Goal: Transaction & Acquisition: Purchase product/service

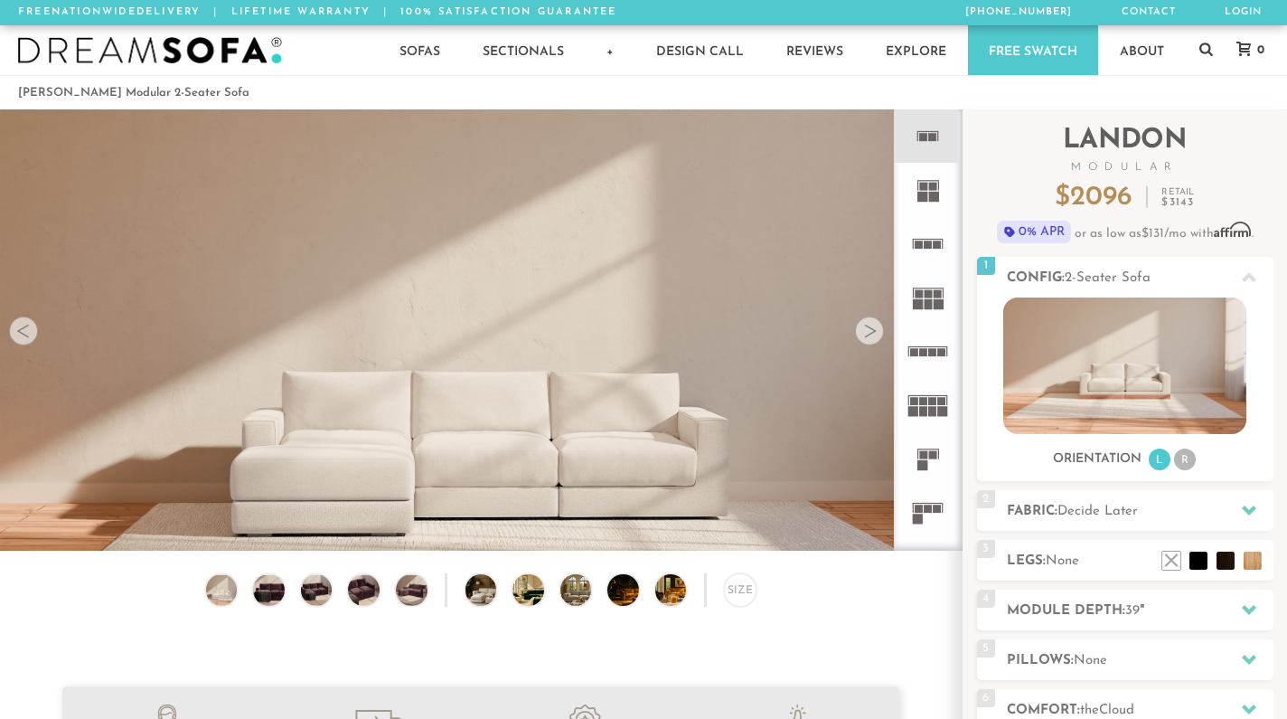
click at [928, 457] on icon at bounding box center [927, 457] width 53 height 53
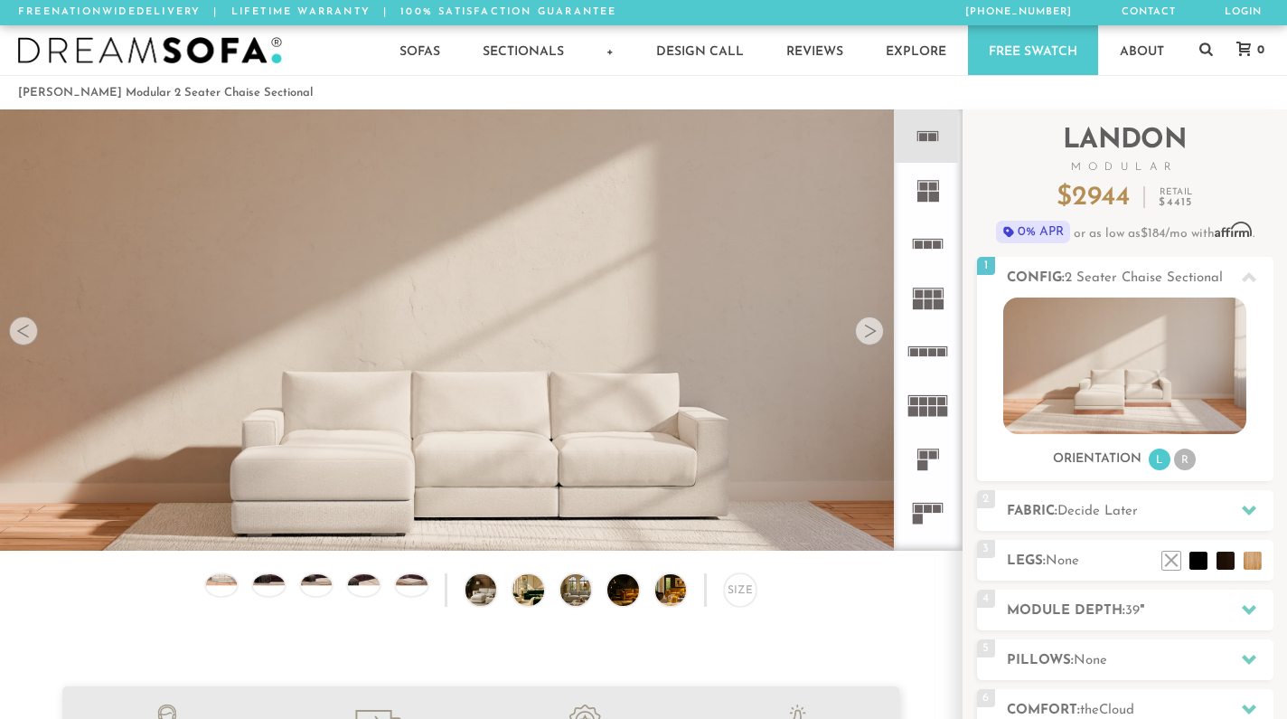
click at [941, 143] on icon at bounding box center [927, 135] width 53 height 53
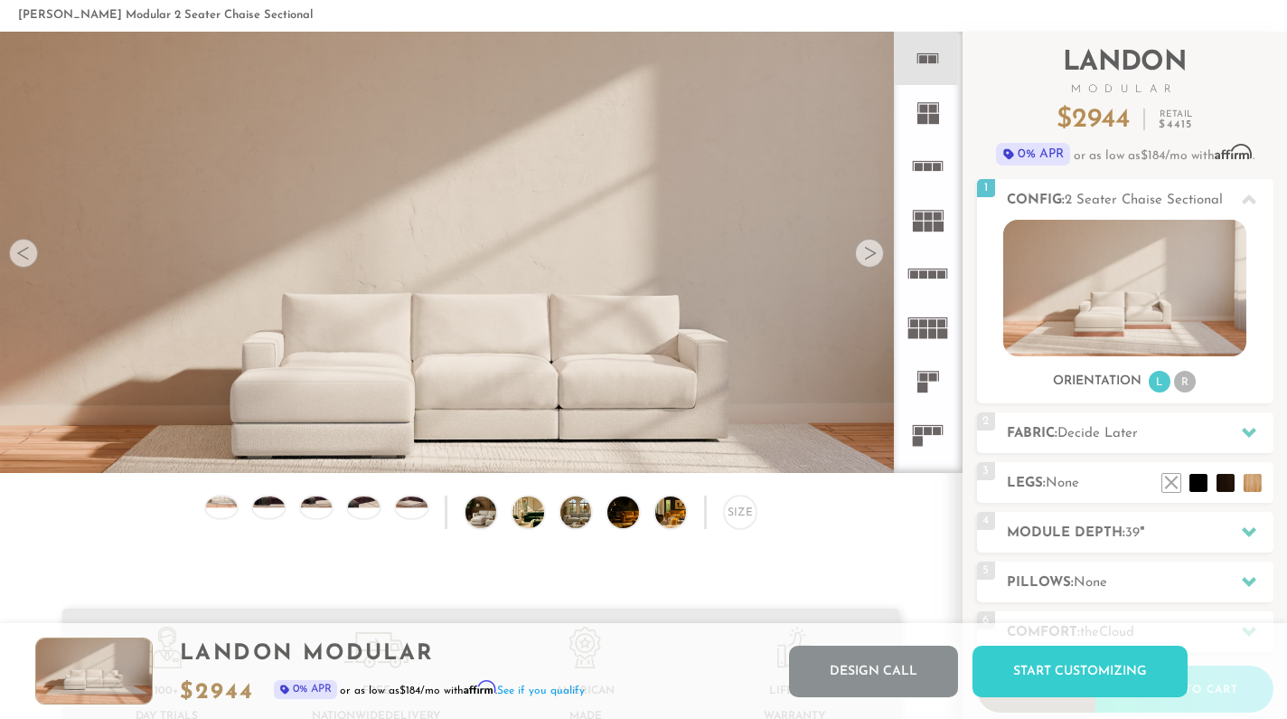
scroll to position [44, 0]
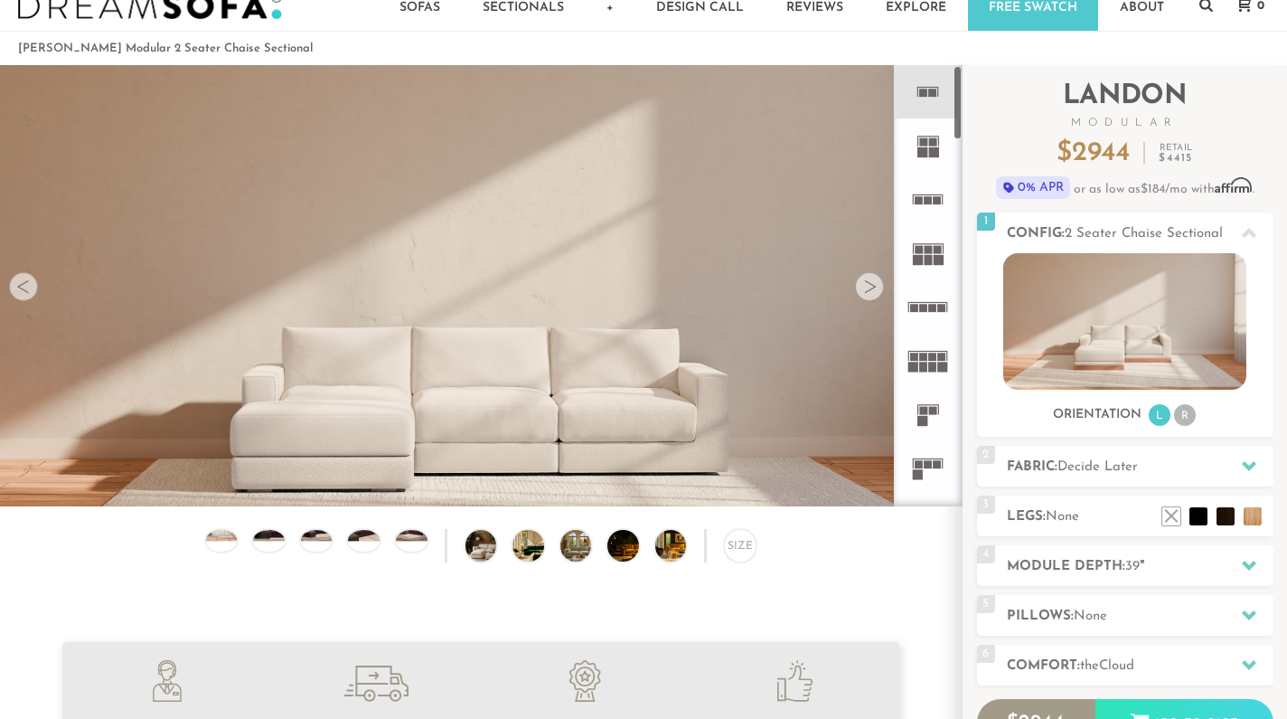
click at [928, 157] on icon at bounding box center [927, 144] width 53 height 53
click at [932, 93] on rect at bounding box center [933, 93] width 8 height 8
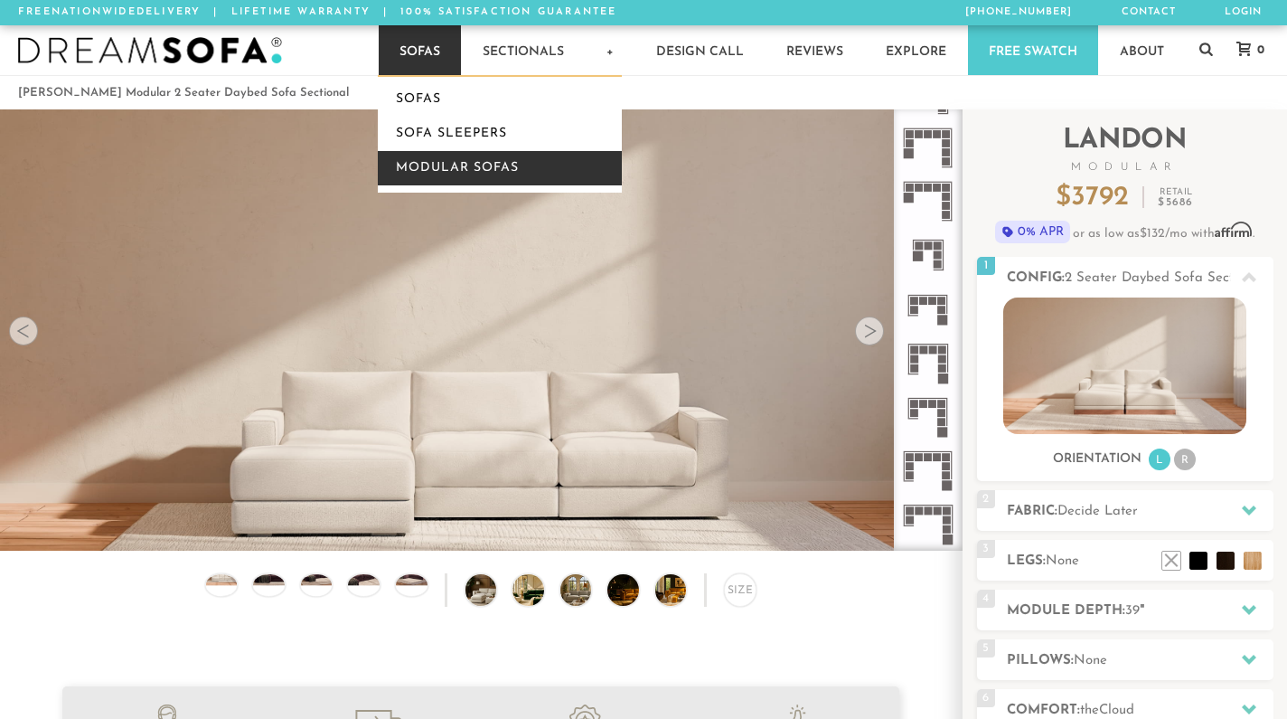
click at [434, 166] on link "Modular Sofas" at bounding box center [500, 168] width 244 height 34
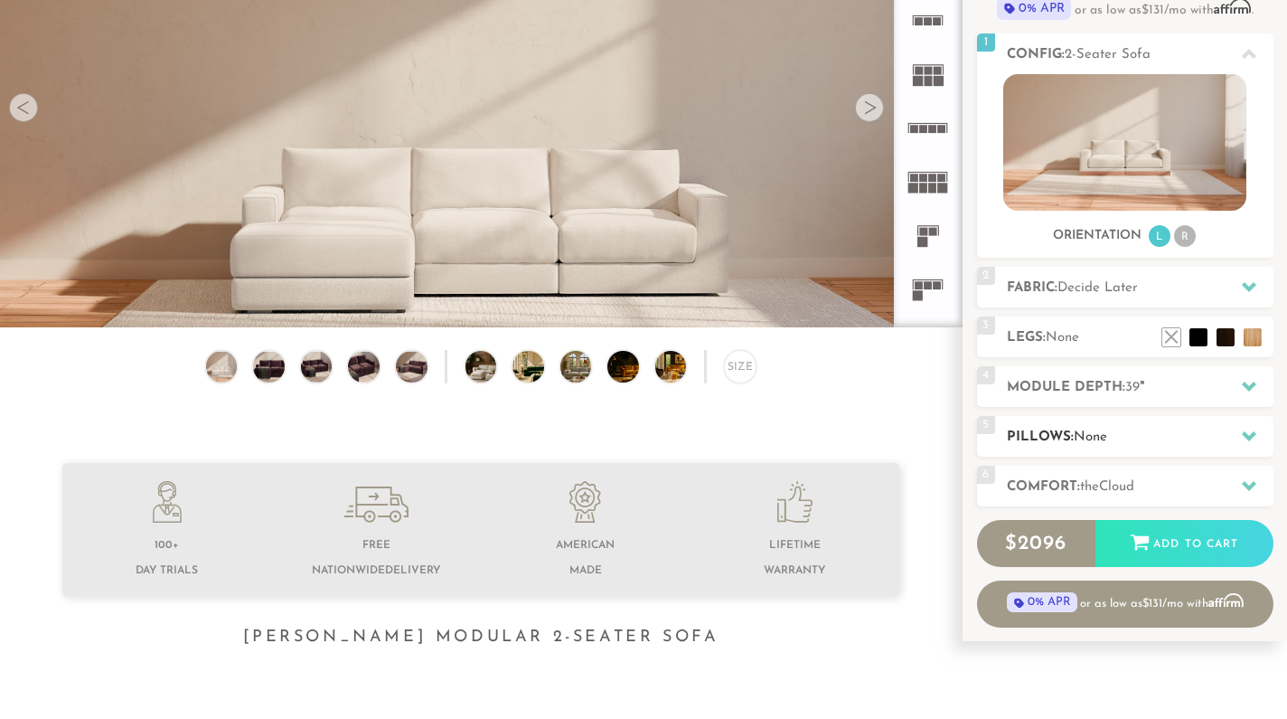
scroll to position [234, 0]
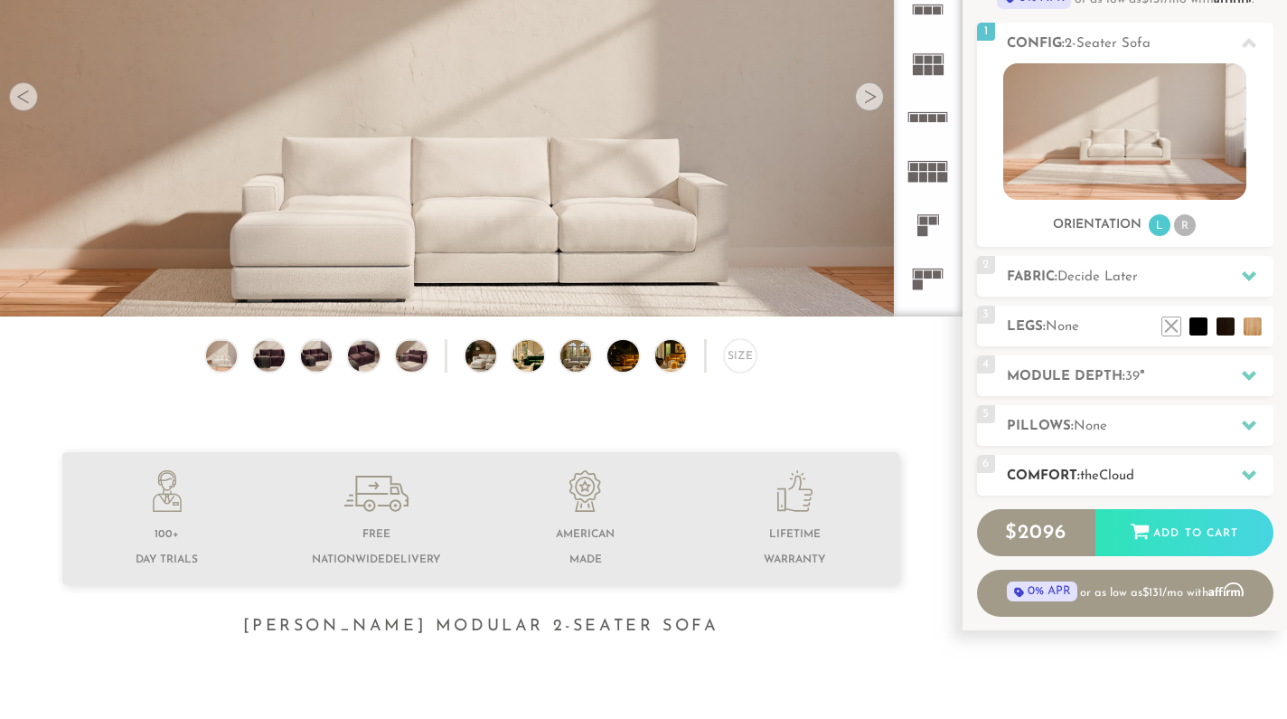
click at [1252, 467] on div at bounding box center [1249, 475] width 38 height 37
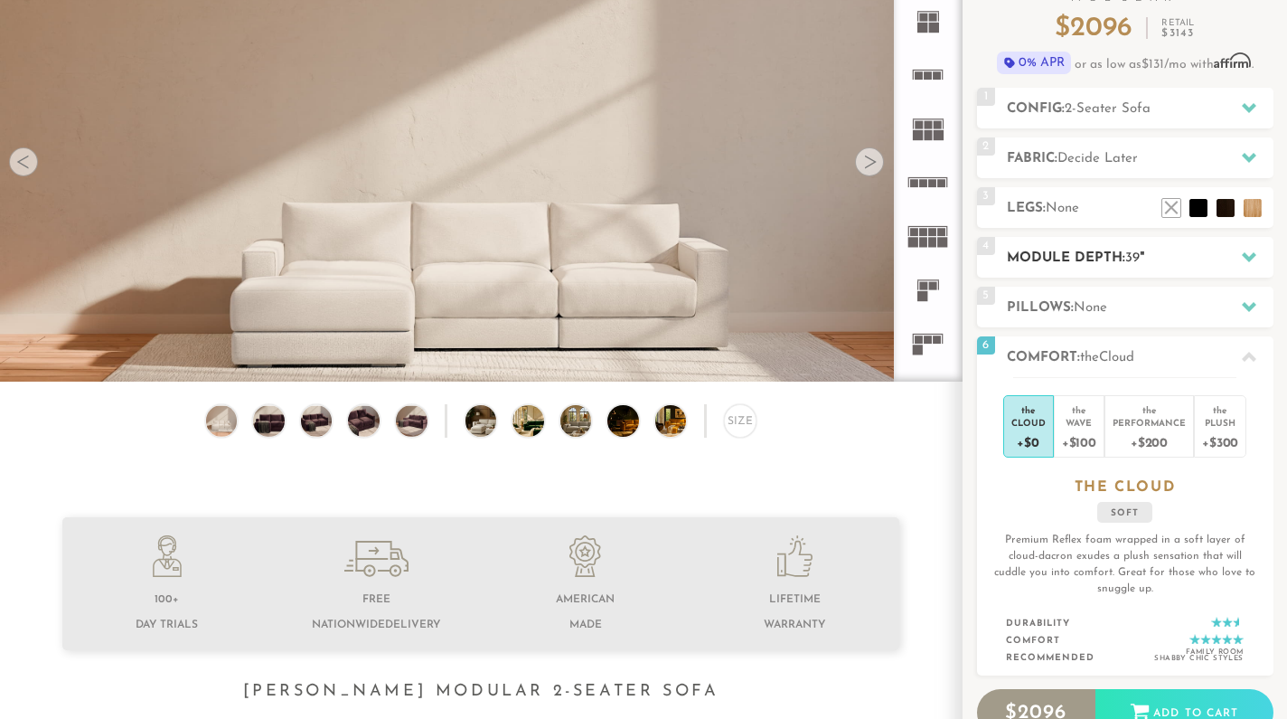
scroll to position [167, 0]
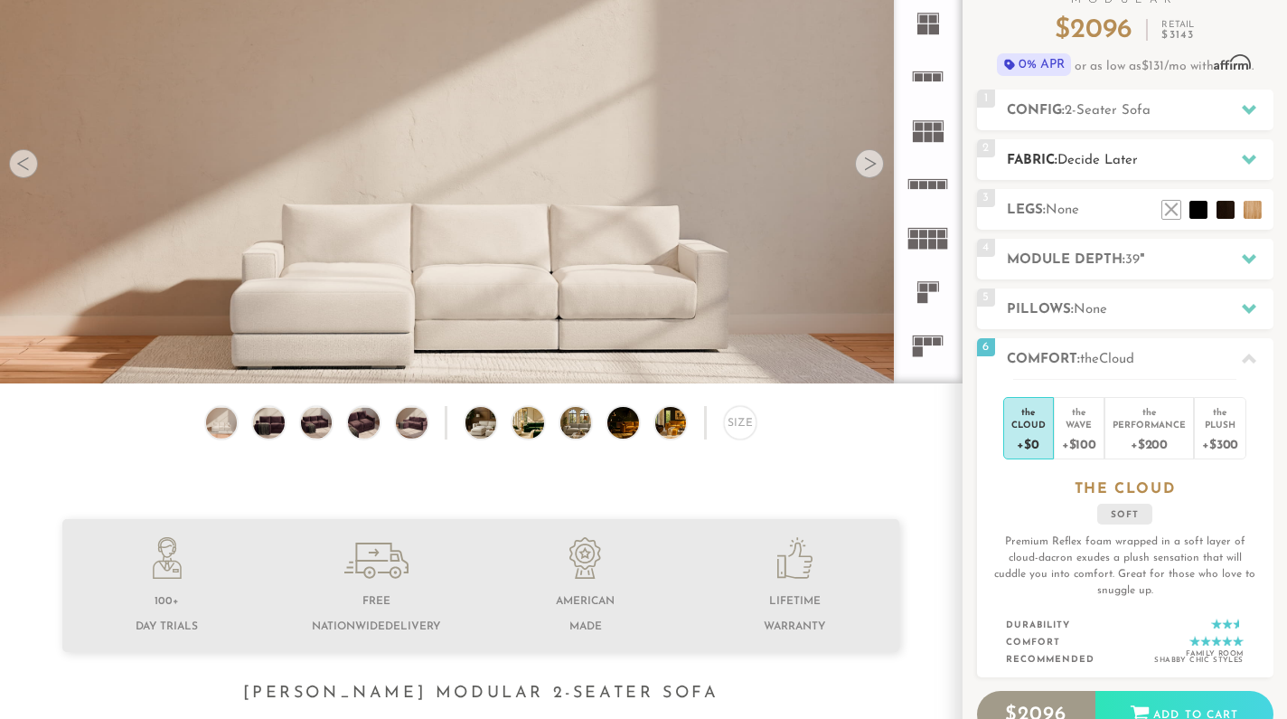
click at [1243, 158] on icon at bounding box center [1249, 160] width 14 height 10
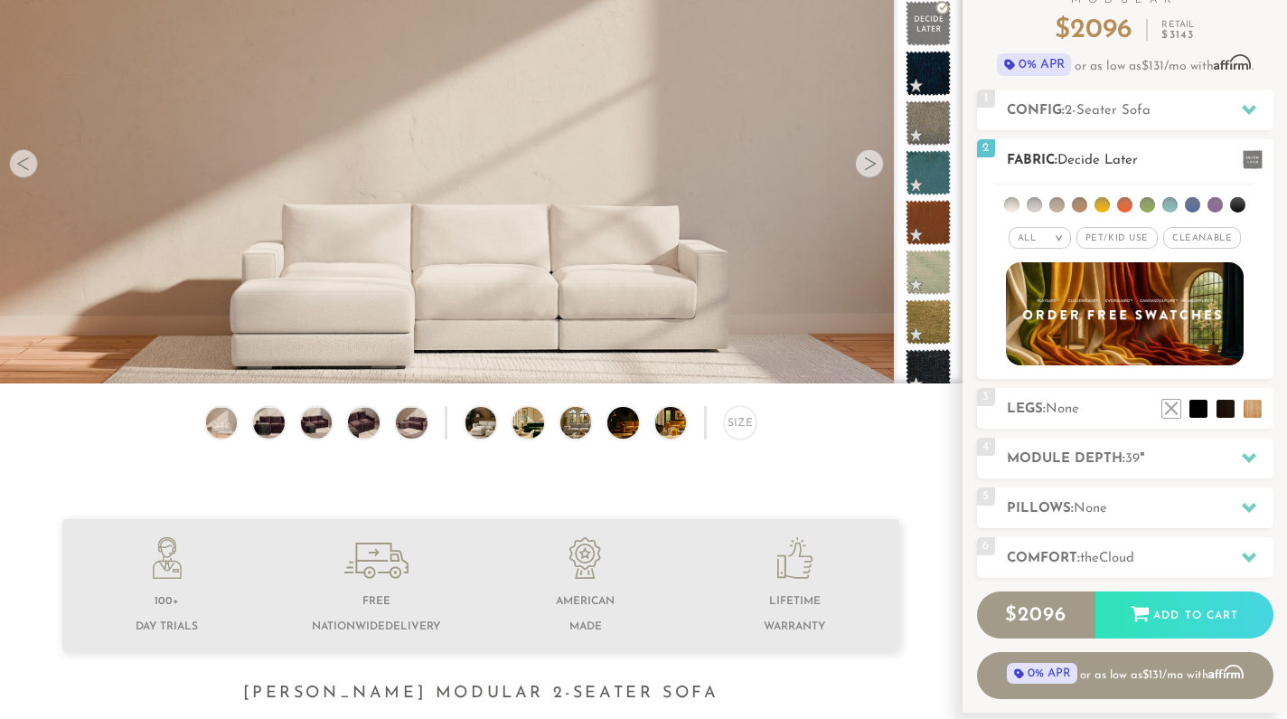
click at [1136, 234] on span "Pet/Kid Use x" at bounding box center [1117, 238] width 81 height 22
click at [1015, 206] on li at bounding box center [1011, 204] width 15 height 15
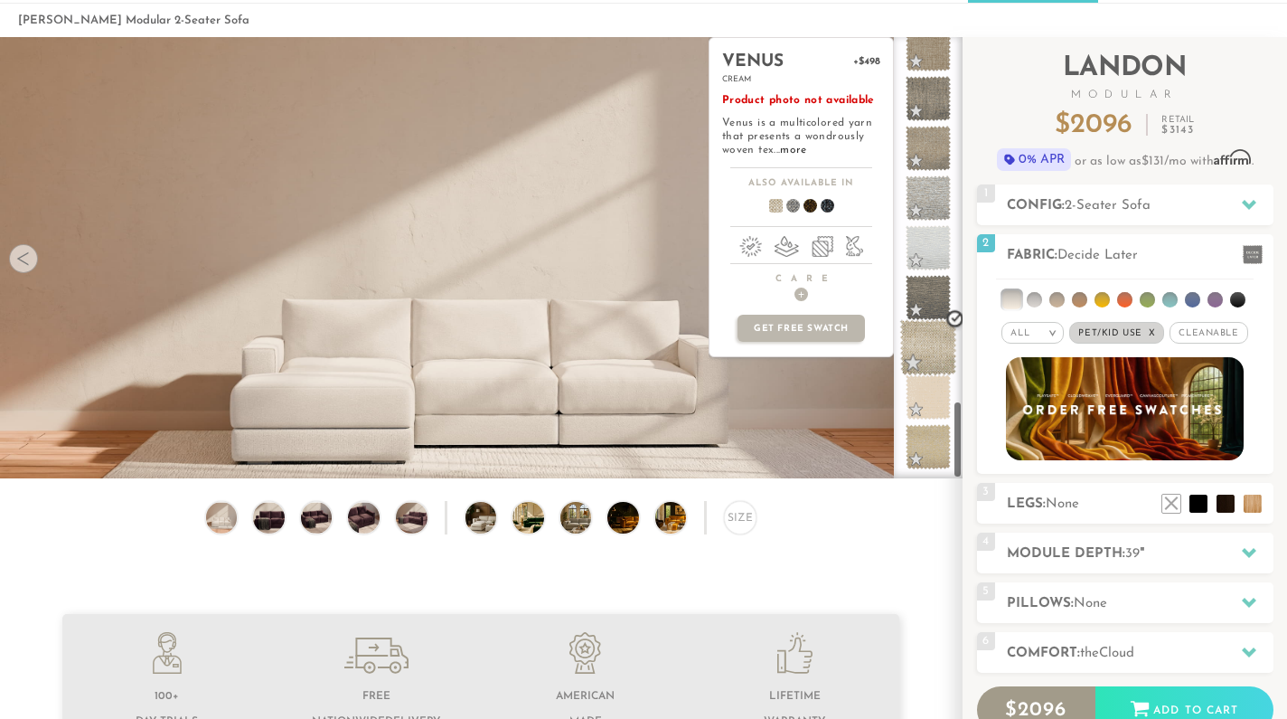
scroll to position [2058, 0]
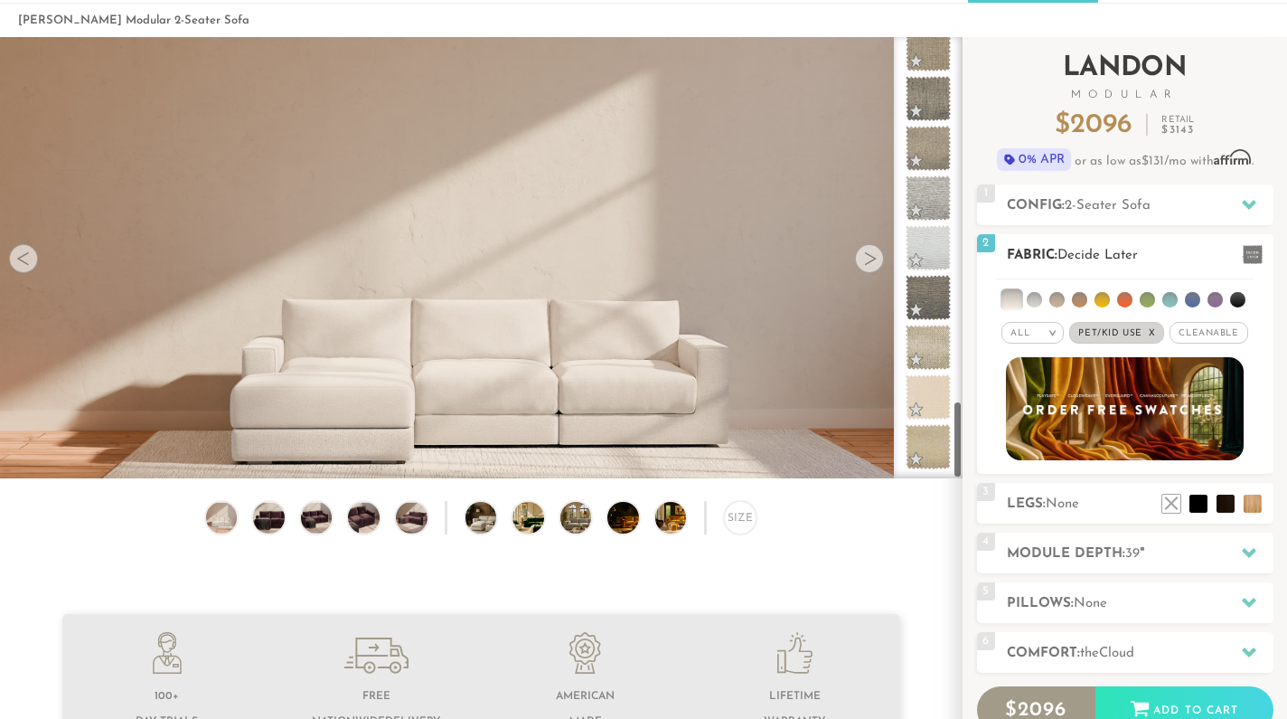
click at [1036, 301] on li at bounding box center [1034, 299] width 15 height 15
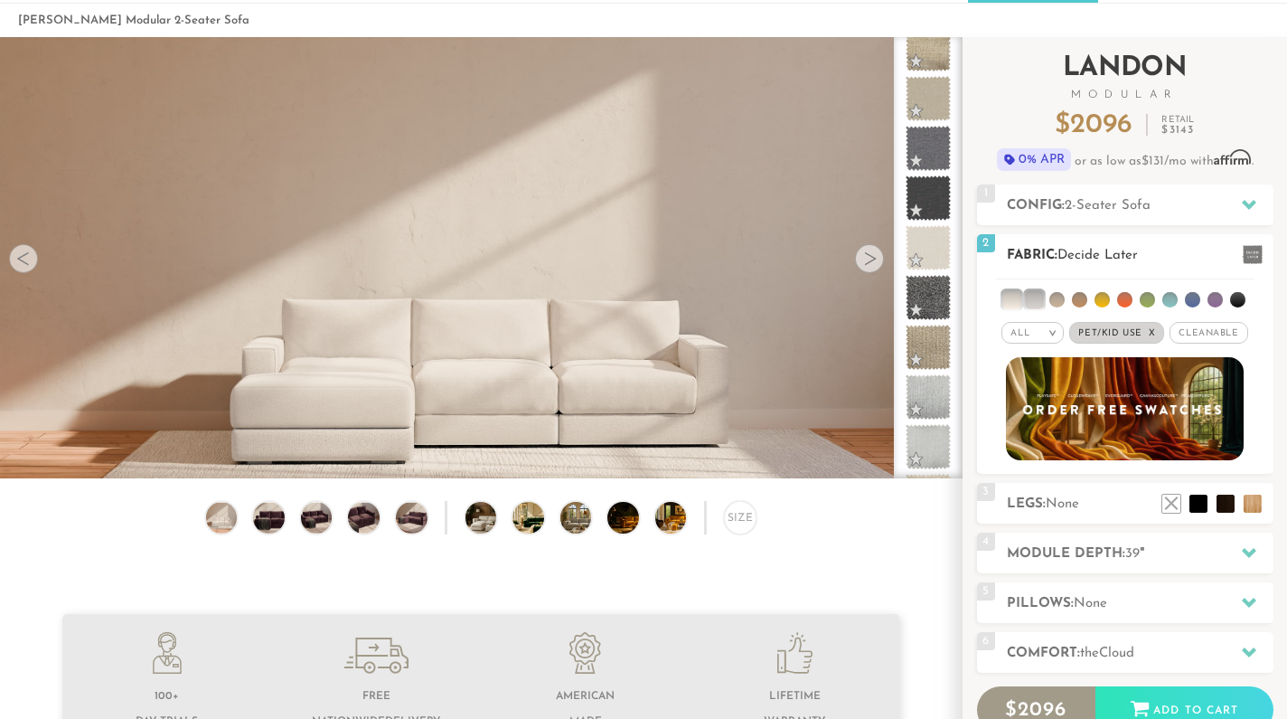
click at [1016, 303] on li at bounding box center [1011, 299] width 18 height 18
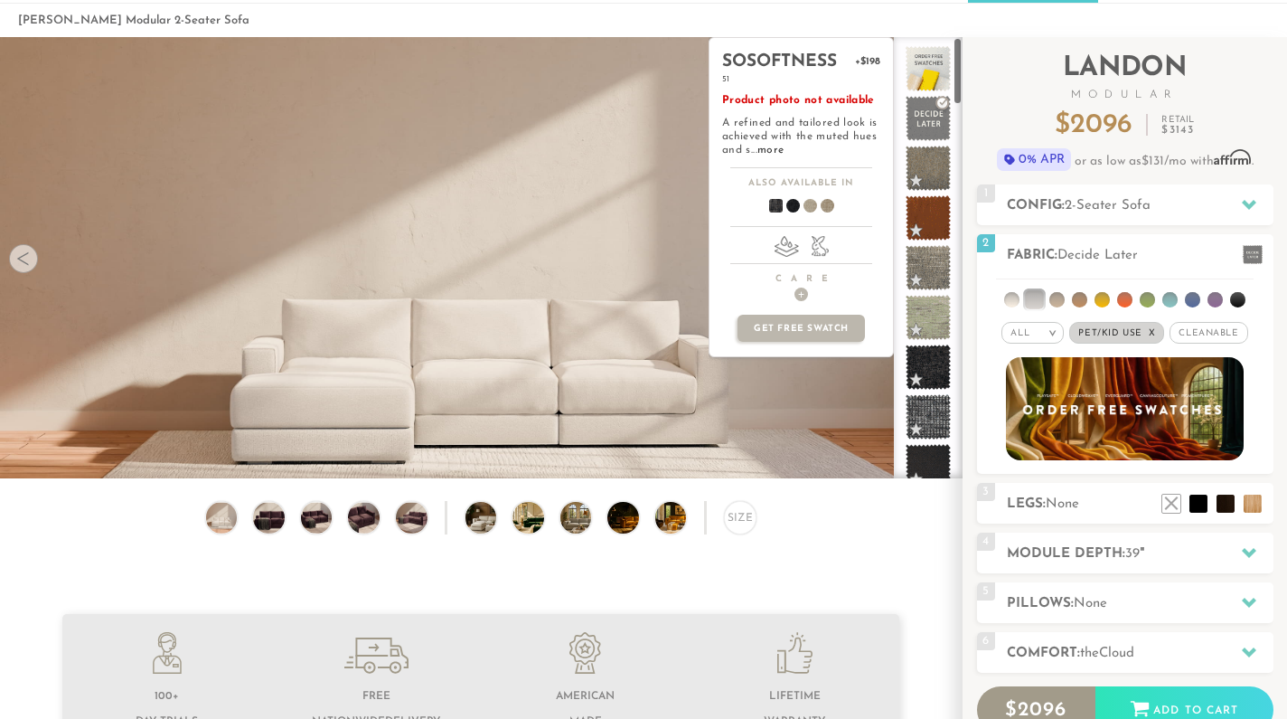
scroll to position [0, 0]
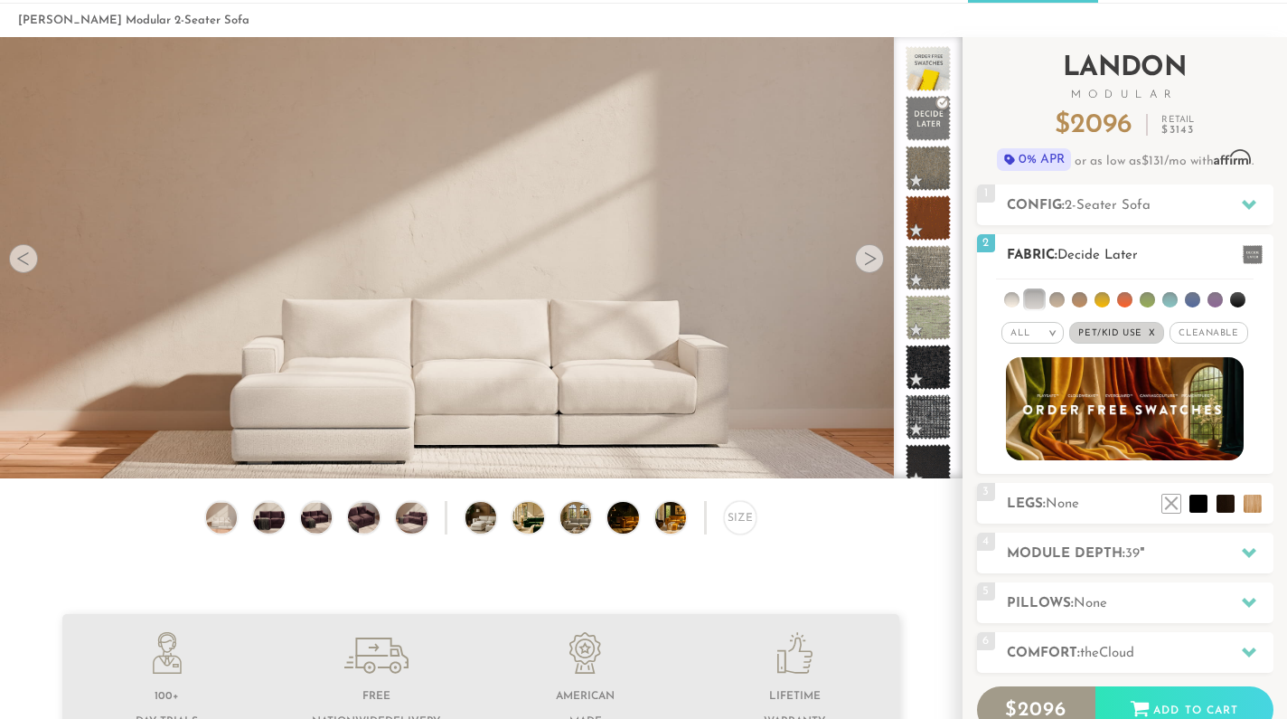
click at [1214, 334] on span "Cleanable x" at bounding box center [1209, 333] width 78 height 22
click at [1042, 337] on em ">" at bounding box center [1047, 332] width 14 height 9
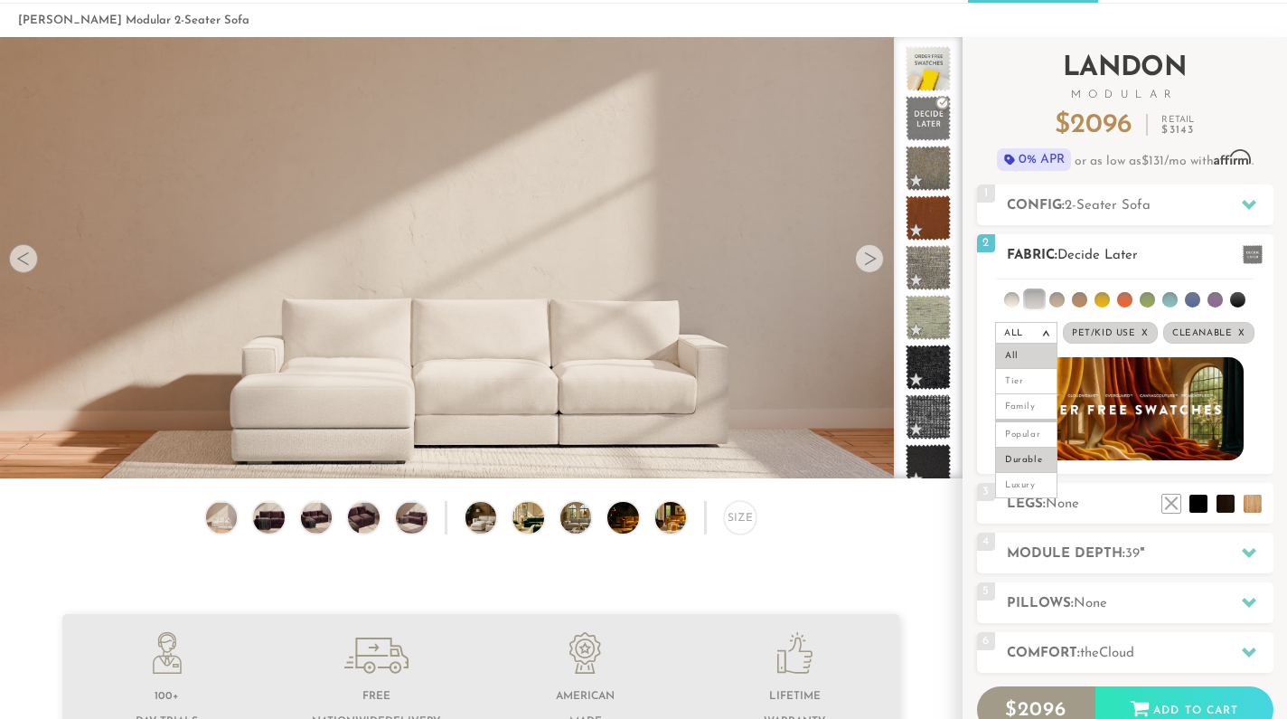
click at [1025, 457] on li "Durable" at bounding box center [1026, 459] width 62 height 25
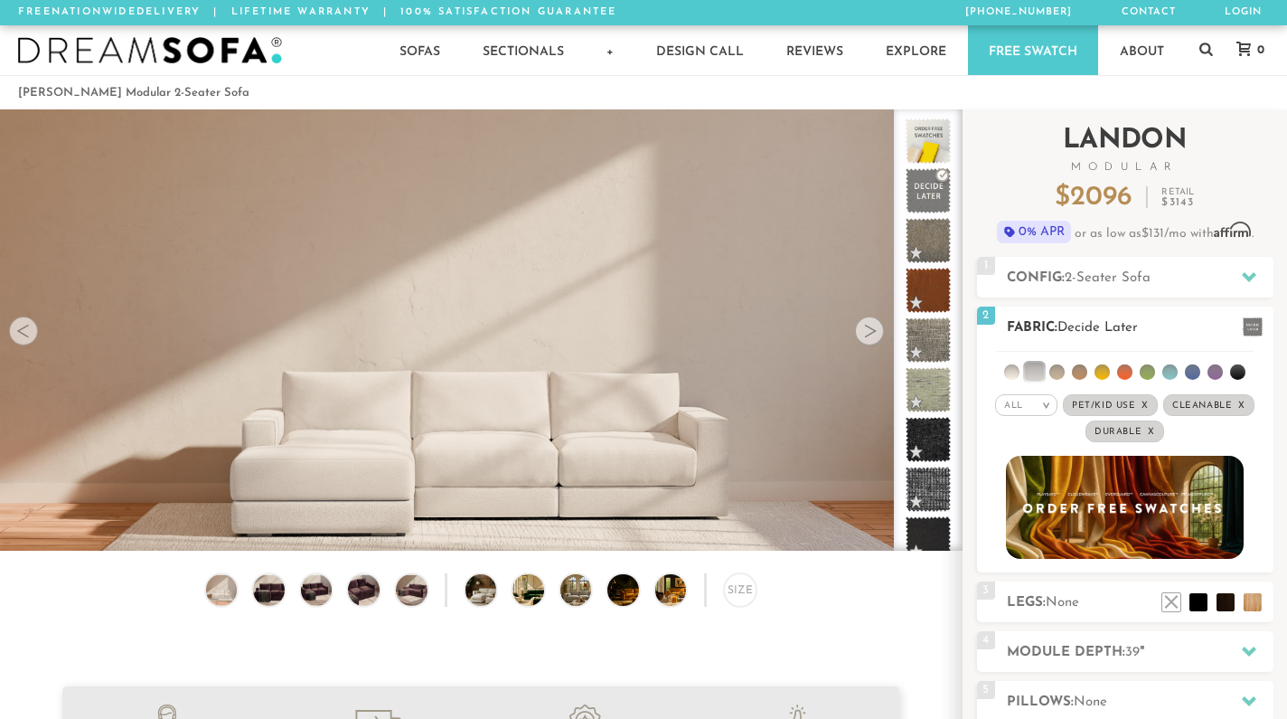
click at [1017, 375] on li at bounding box center [1011, 371] width 15 height 15
click at [1033, 373] on li at bounding box center [1034, 371] width 18 height 18
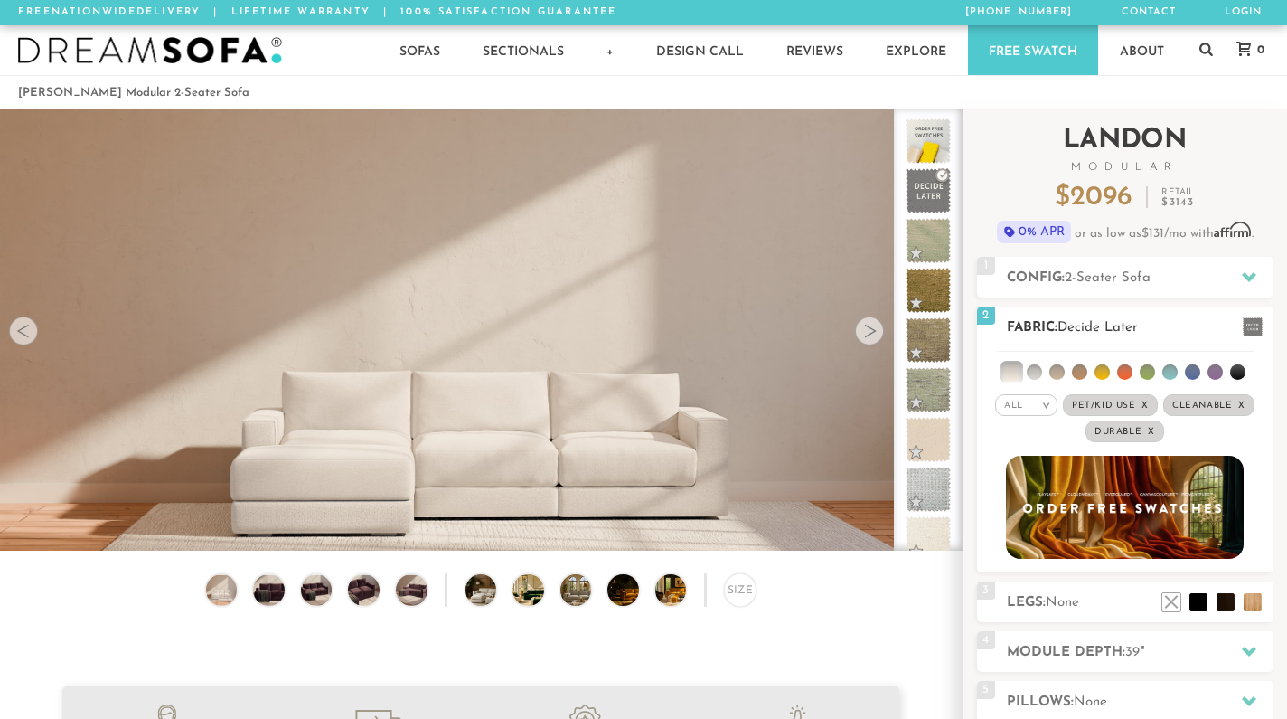
click at [1012, 369] on li at bounding box center [1011, 371] width 18 height 18
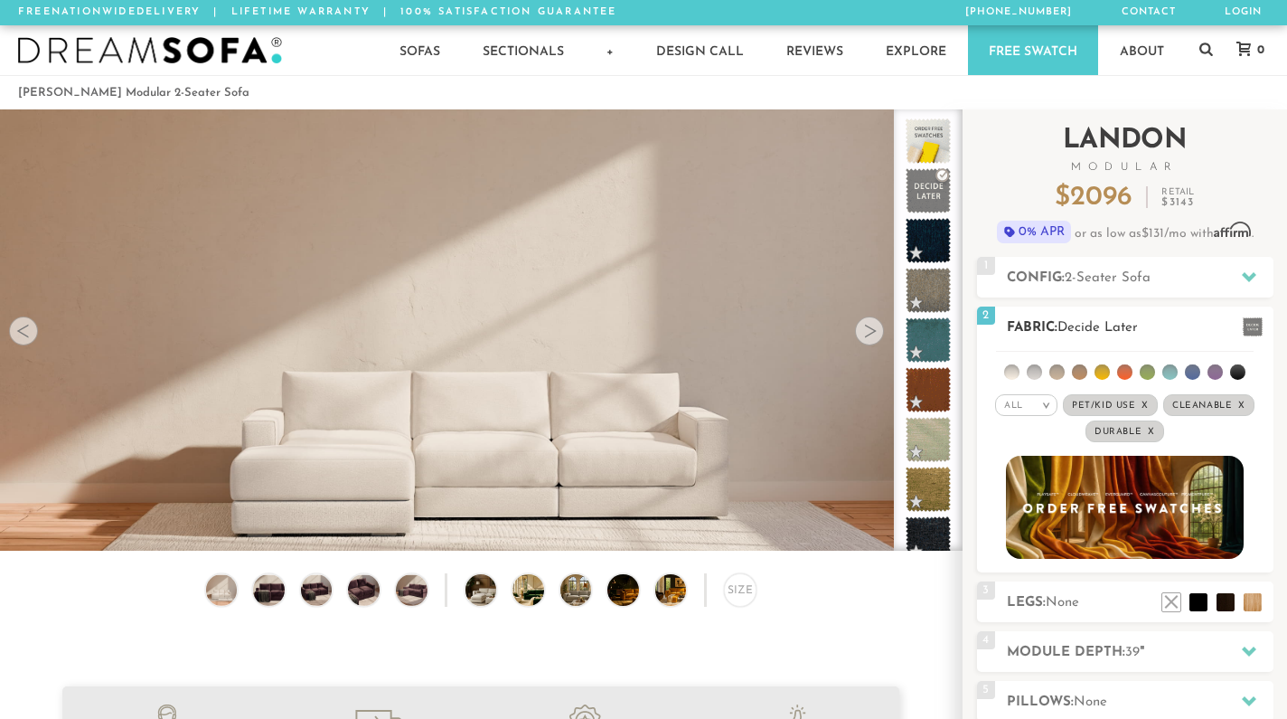
click at [1011, 374] on li at bounding box center [1011, 371] width 15 height 15
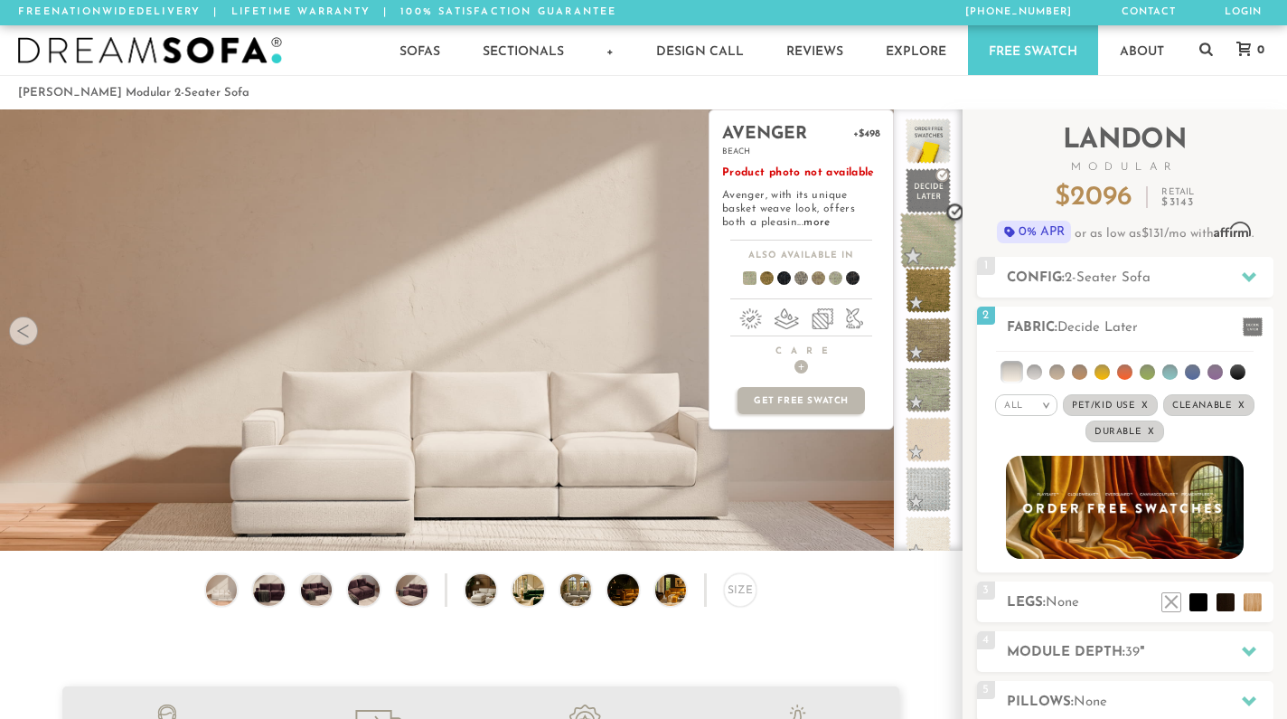
click at [937, 250] on span at bounding box center [928, 240] width 57 height 57
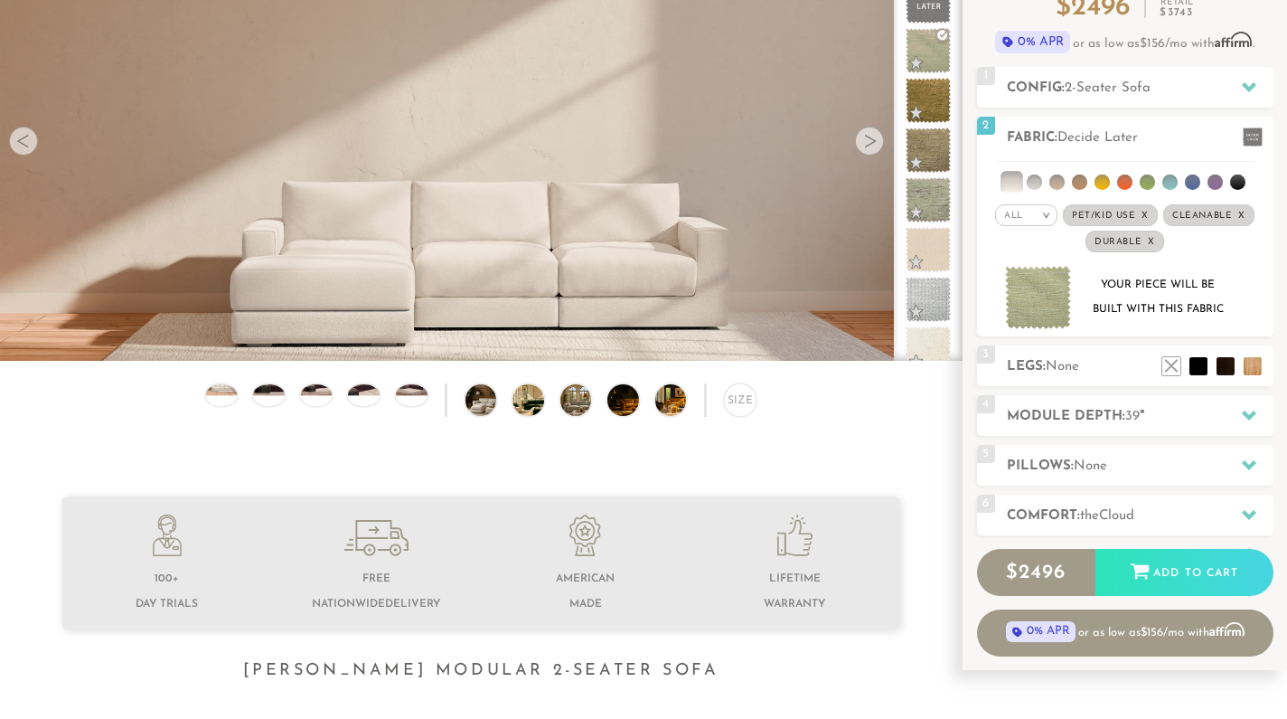
scroll to position [72, 0]
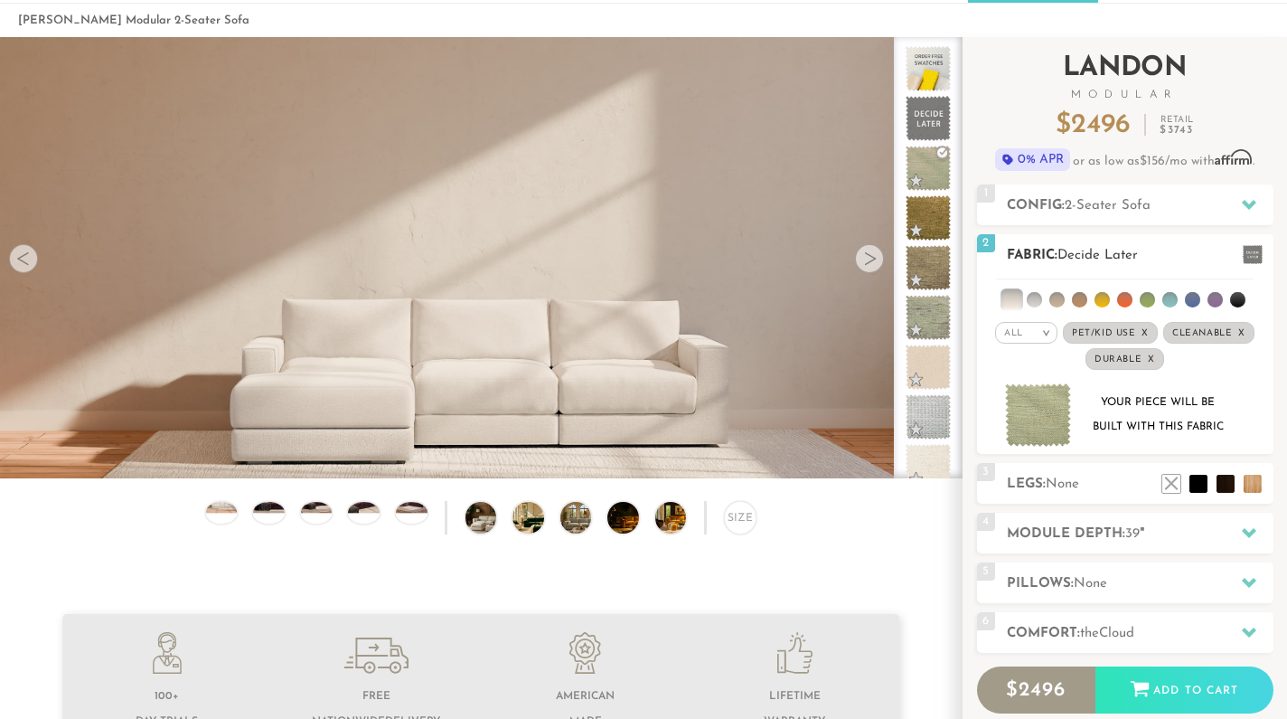
click at [1148, 331] on em "x" at bounding box center [1145, 333] width 7 height 10
click at [1234, 329] on em "x" at bounding box center [1235, 333] width 7 height 10
click at [1153, 360] on em "x" at bounding box center [1151, 359] width 7 height 10
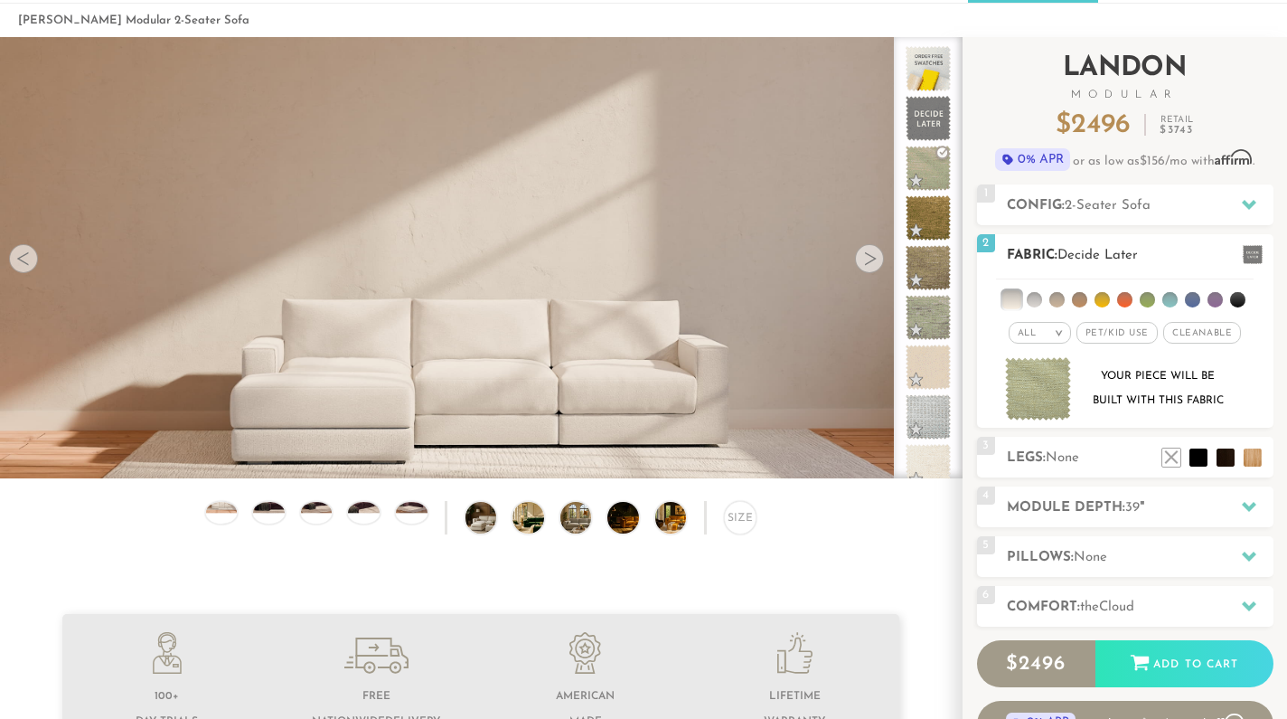
scroll to position [112, 0]
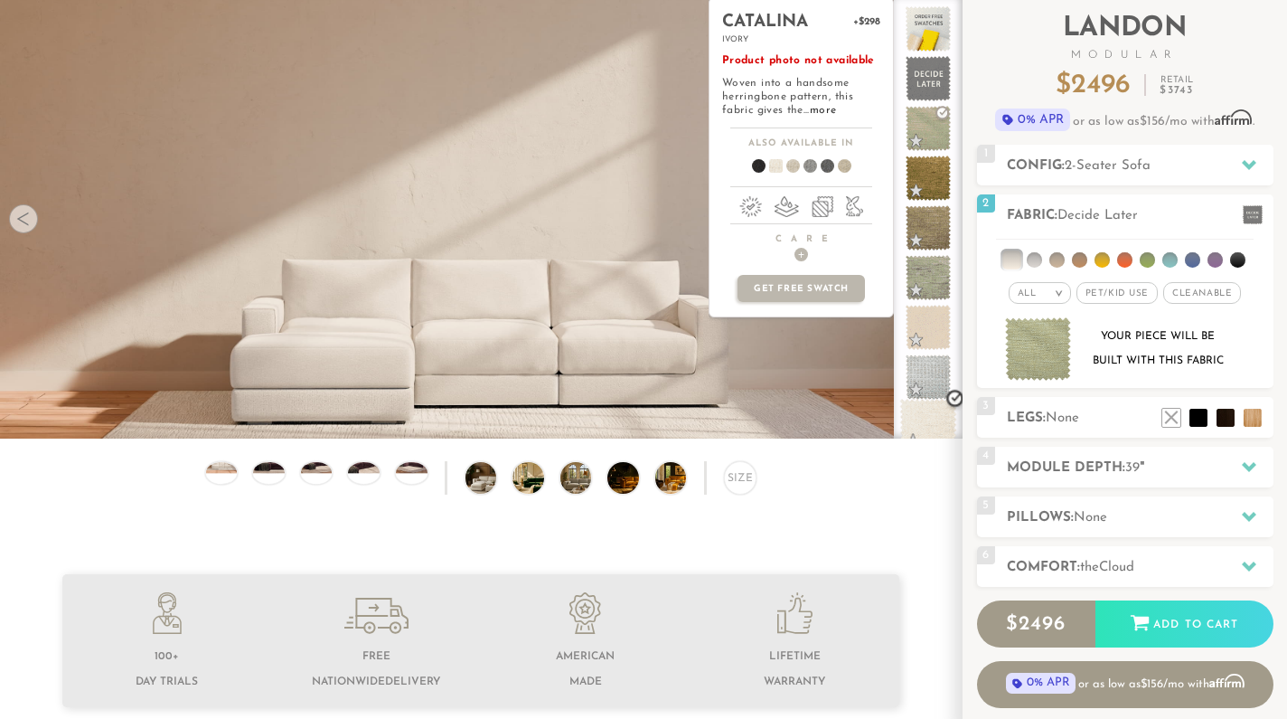
click at [932, 420] on span at bounding box center [928, 427] width 57 height 57
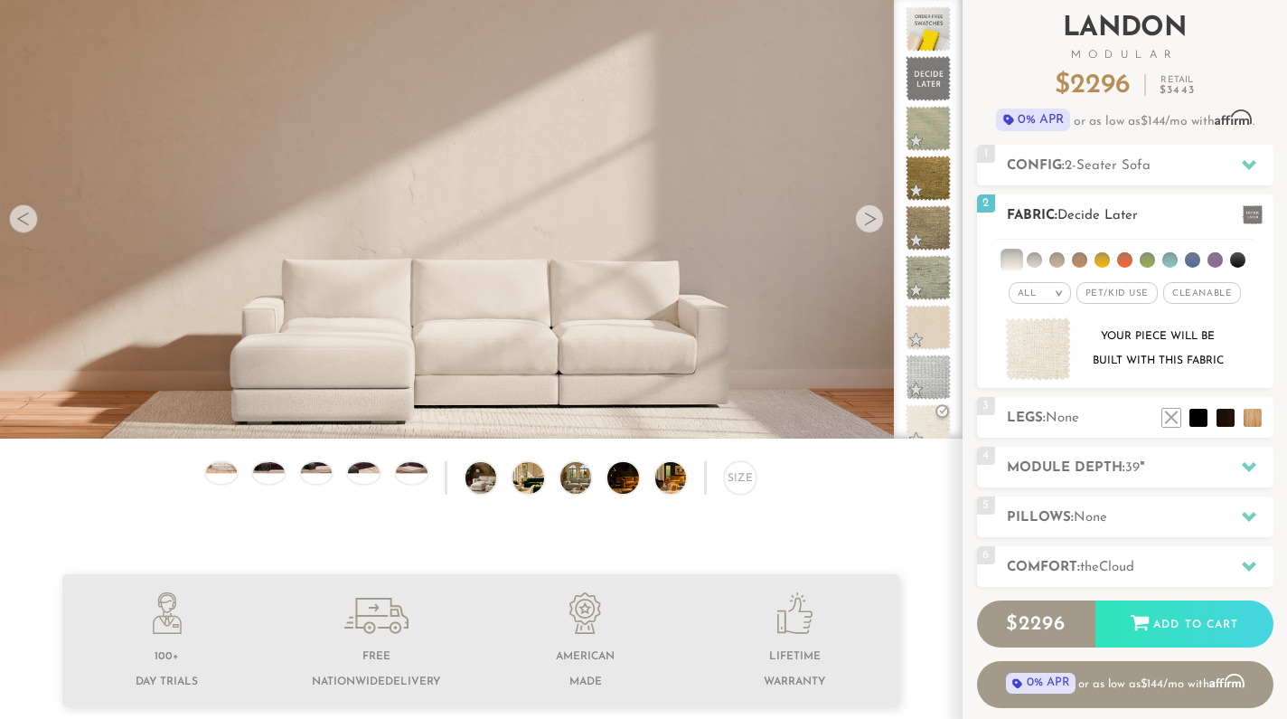
click at [1126, 288] on span "Pet/Kid Use x" at bounding box center [1117, 293] width 81 height 22
click at [1193, 293] on span "Cleanable x" at bounding box center [1209, 293] width 78 height 22
click at [1045, 359] on img at bounding box center [1038, 349] width 67 height 64
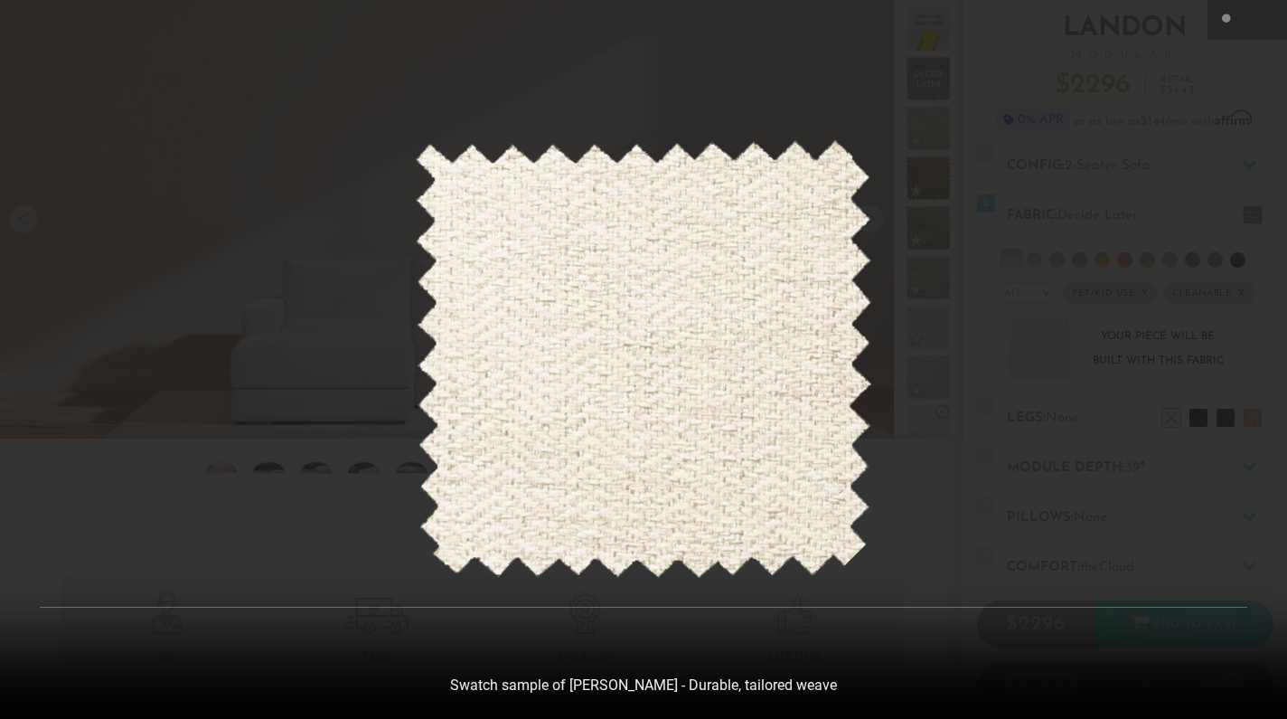
click at [1140, 463] on div at bounding box center [643, 359] width 1287 height 719
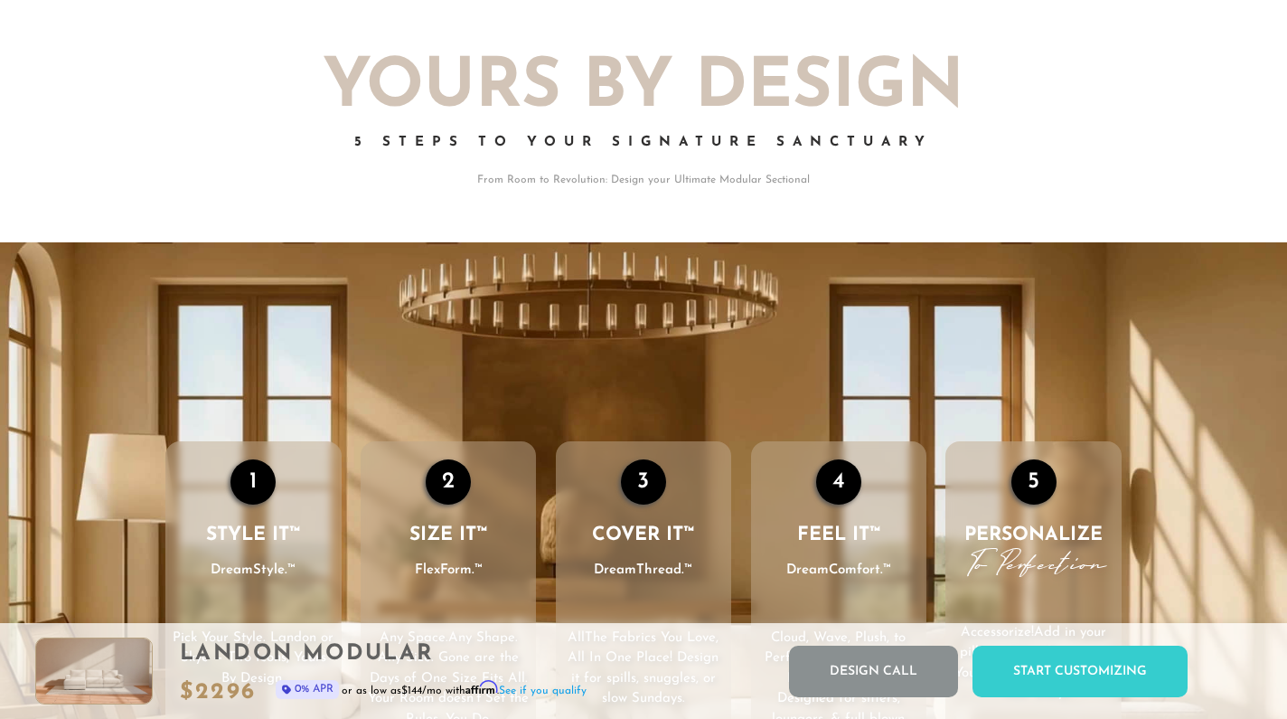
scroll to position [2299, 0]
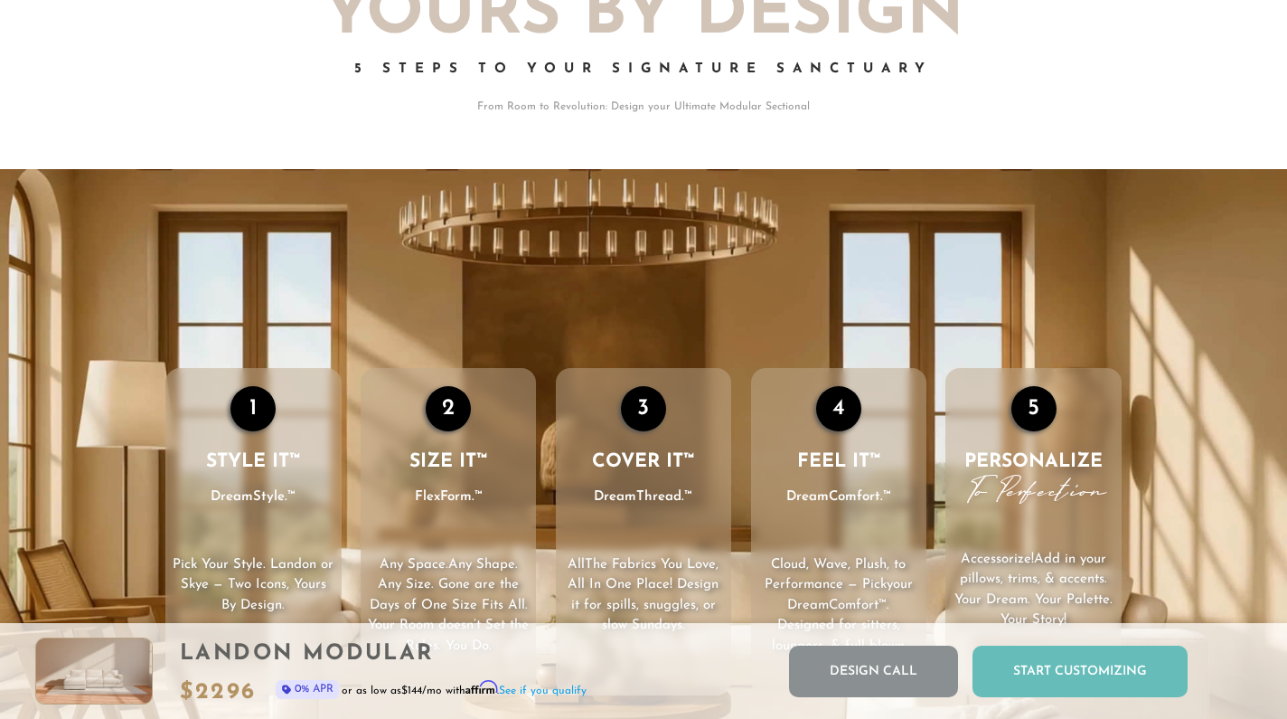
click at [1106, 683] on div "Start Customizing" at bounding box center [1080, 671] width 215 height 52
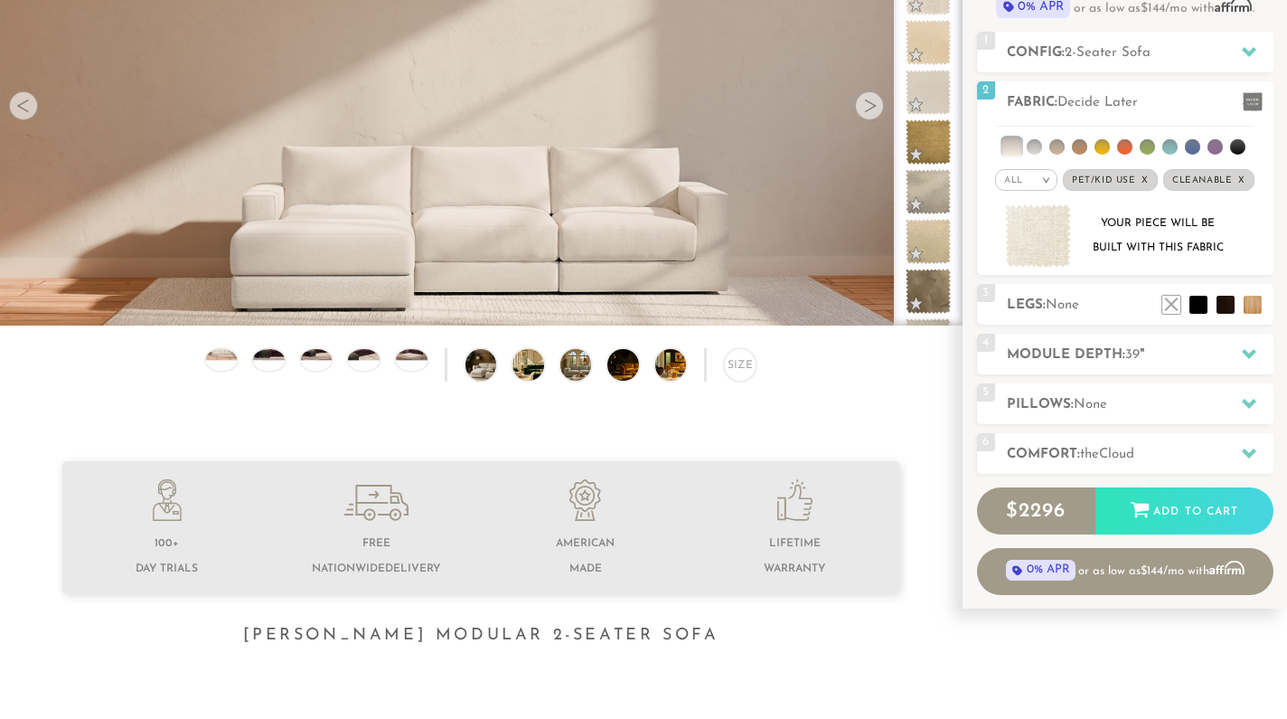
scroll to position [0, 0]
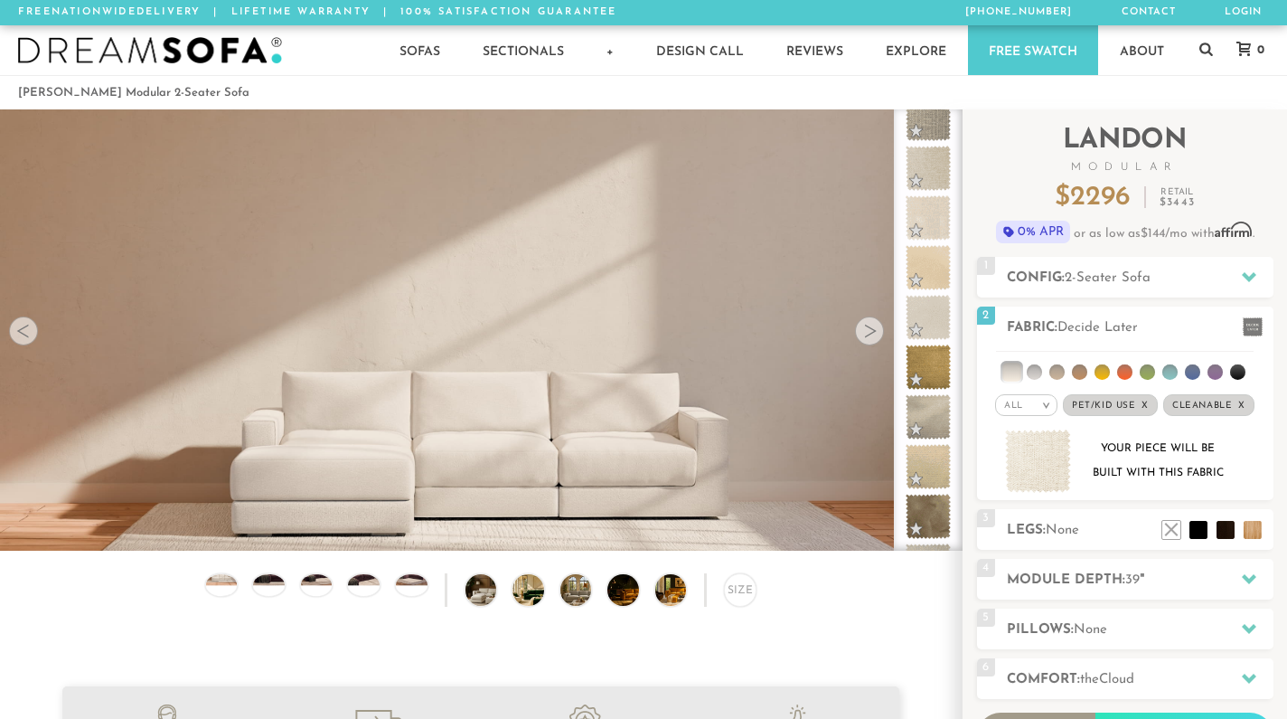
click at [872, 334] on div at bounding box center [869, 330] width 29 height 29
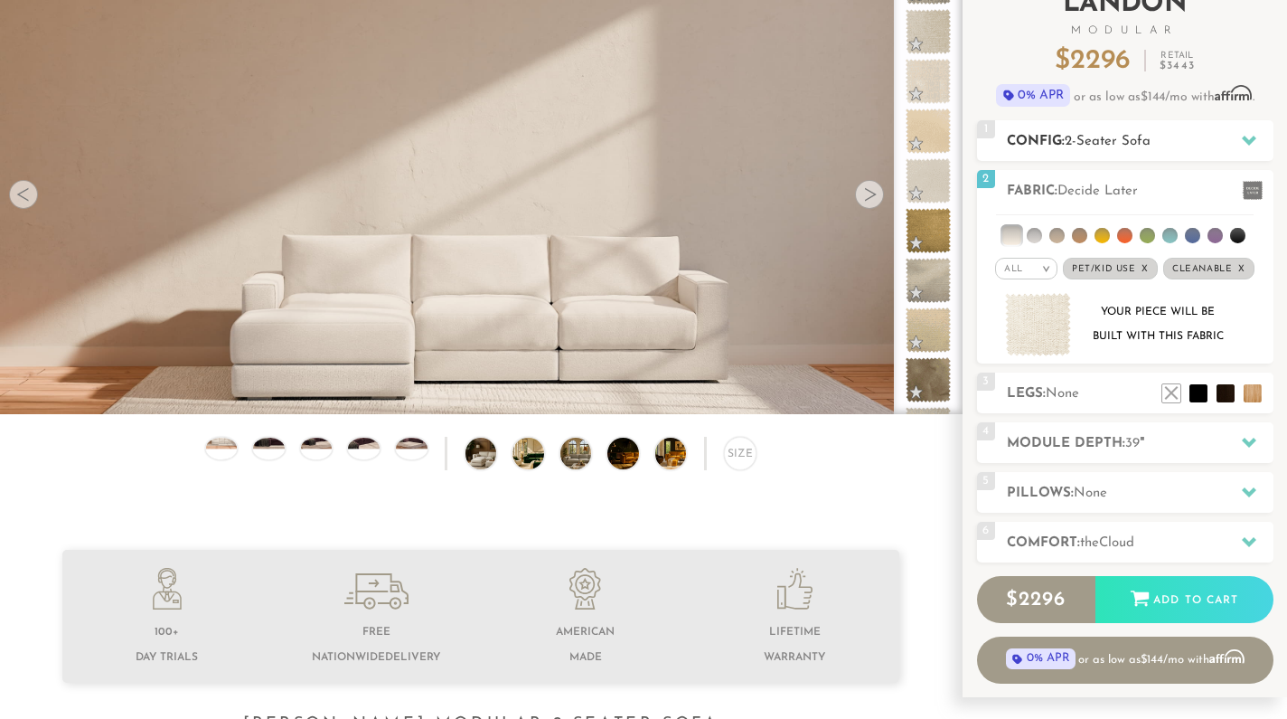
scroll to position [138, 0]
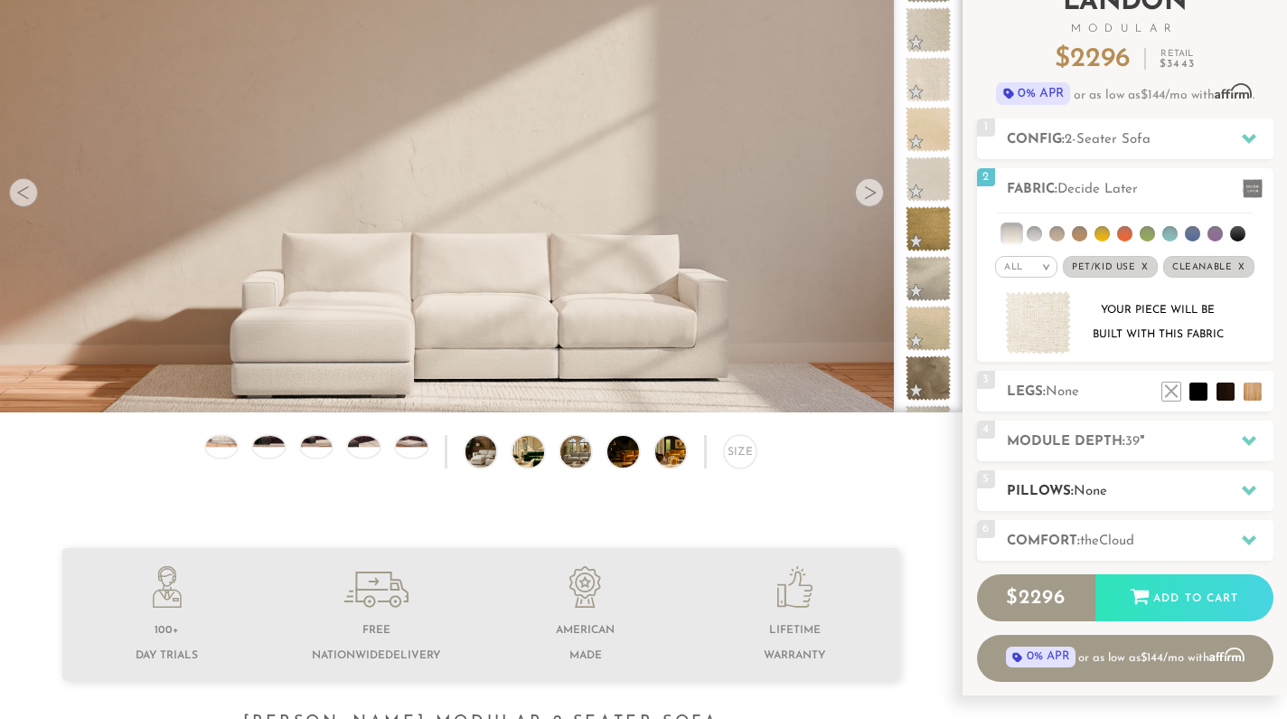
click at [1145, 498] on h2 "Pillows: None" at bounding box center [1140, 491] width 267 height 21
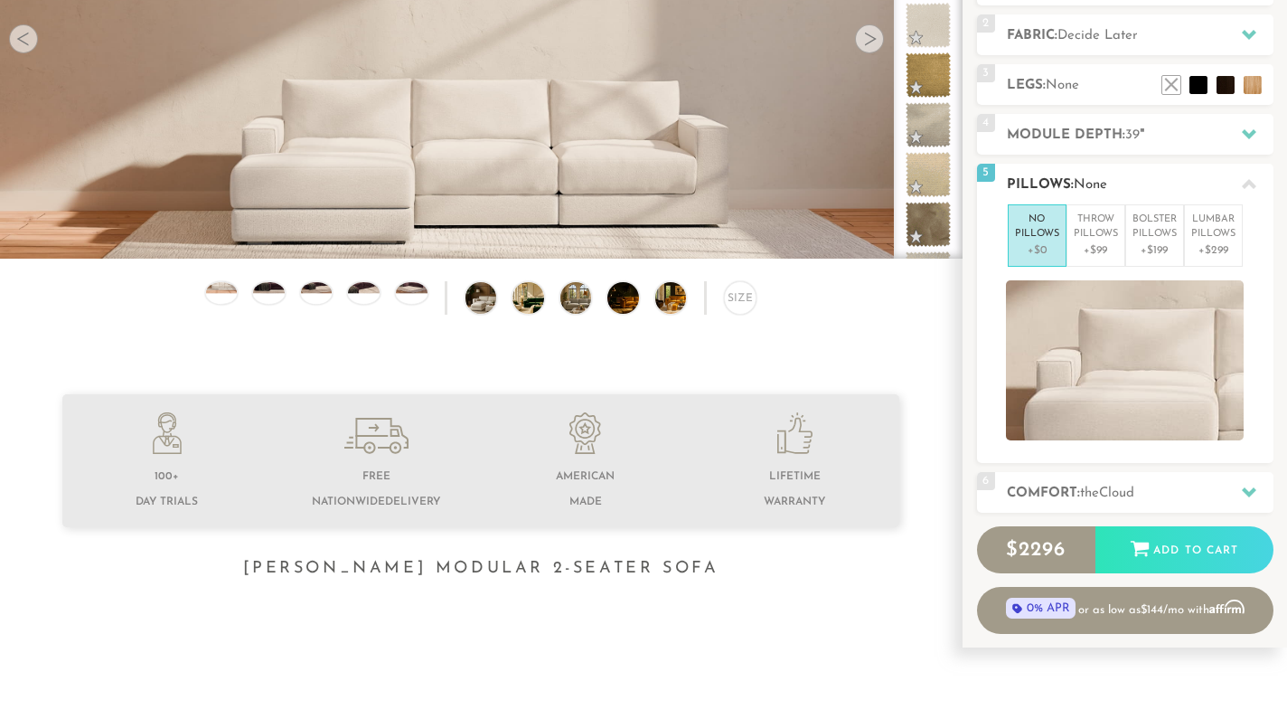
scroll to position [297, 0]
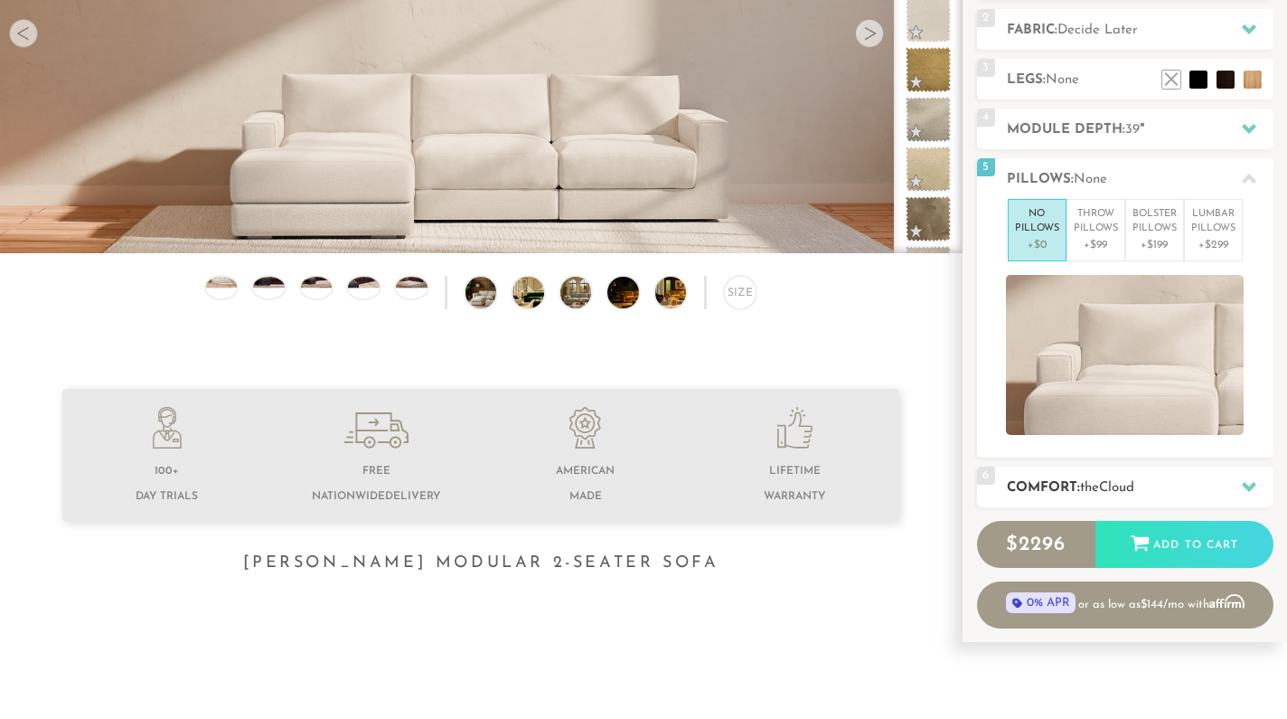
click at [1183, 483] on h2 "Comfort: the Cloud" at bounding box center [1140, 487] width 267 height 21
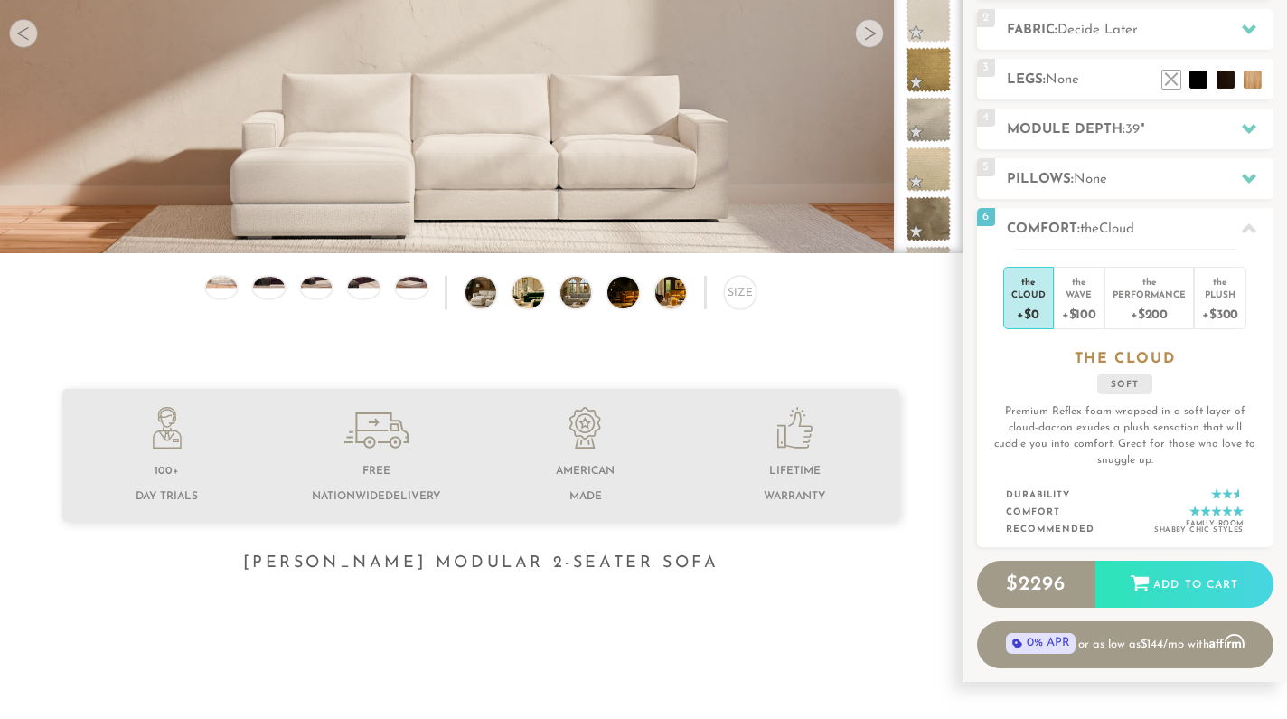
click at [1087, 288] on div "Wave" at bounding box center [1079, 293] width 34 height 13
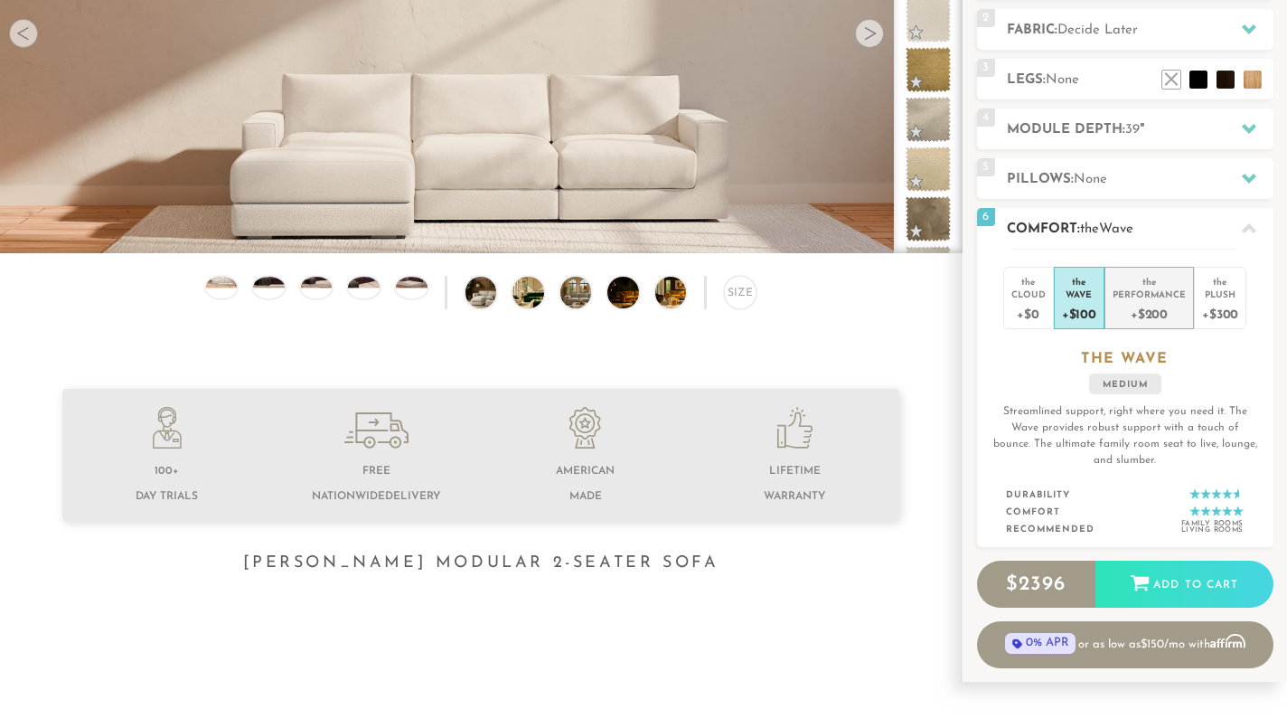
click at [1134, 289] on div "Performance" at bounding box center [1149, 293] width 73 height 13
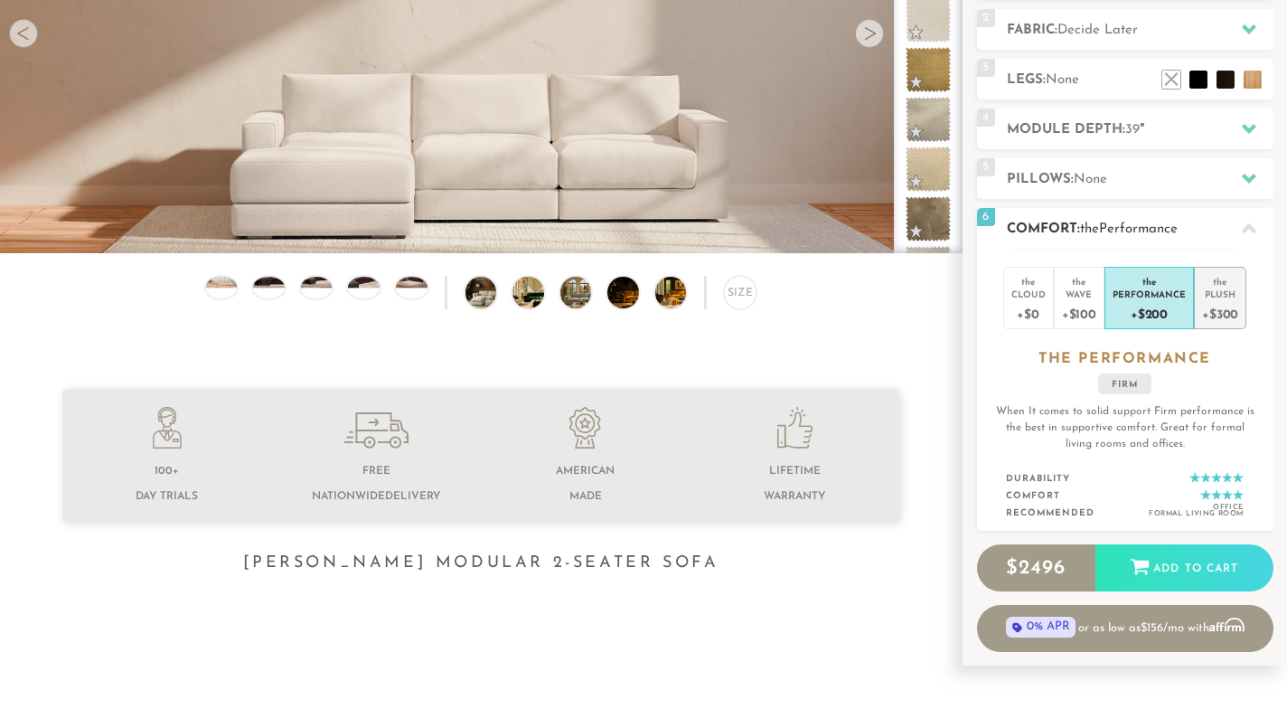
click at [1211, 289] on div "Plush" at bounding box center [1220, 293] width 36 height 13
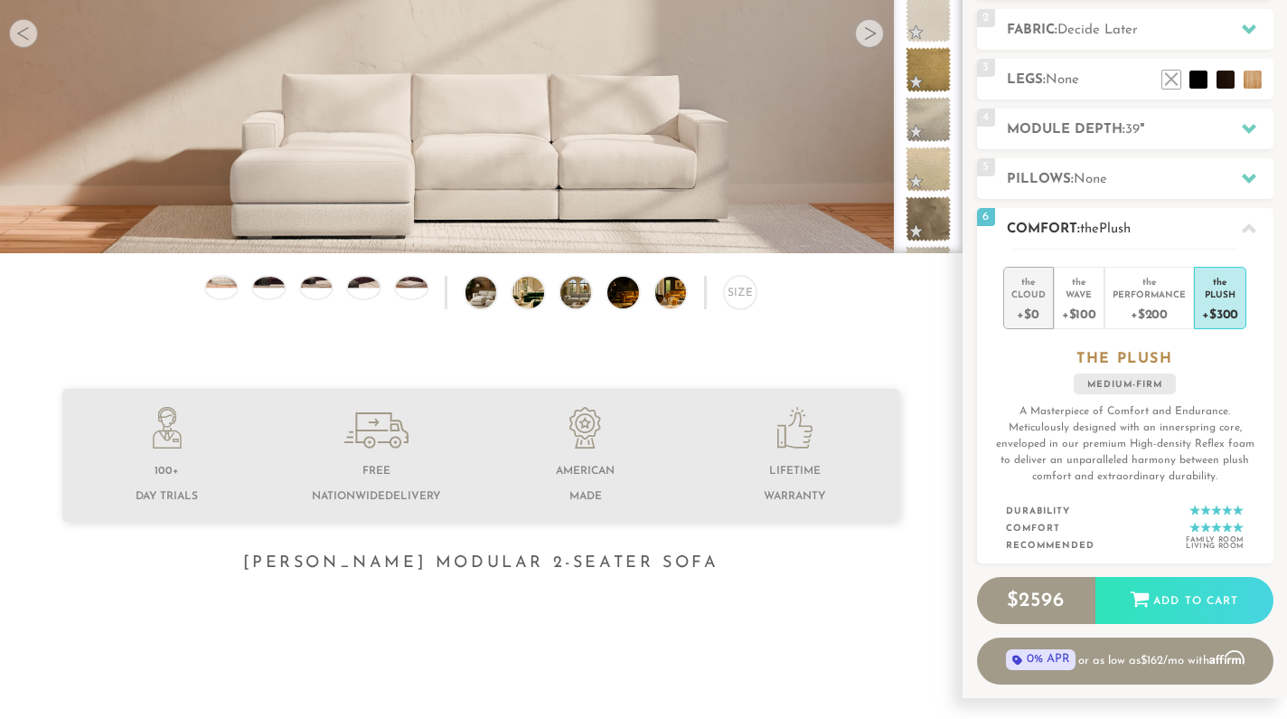
click at [1041, 298] on div "Cloud" at bounding box center [1029, 293] width 34 height 13
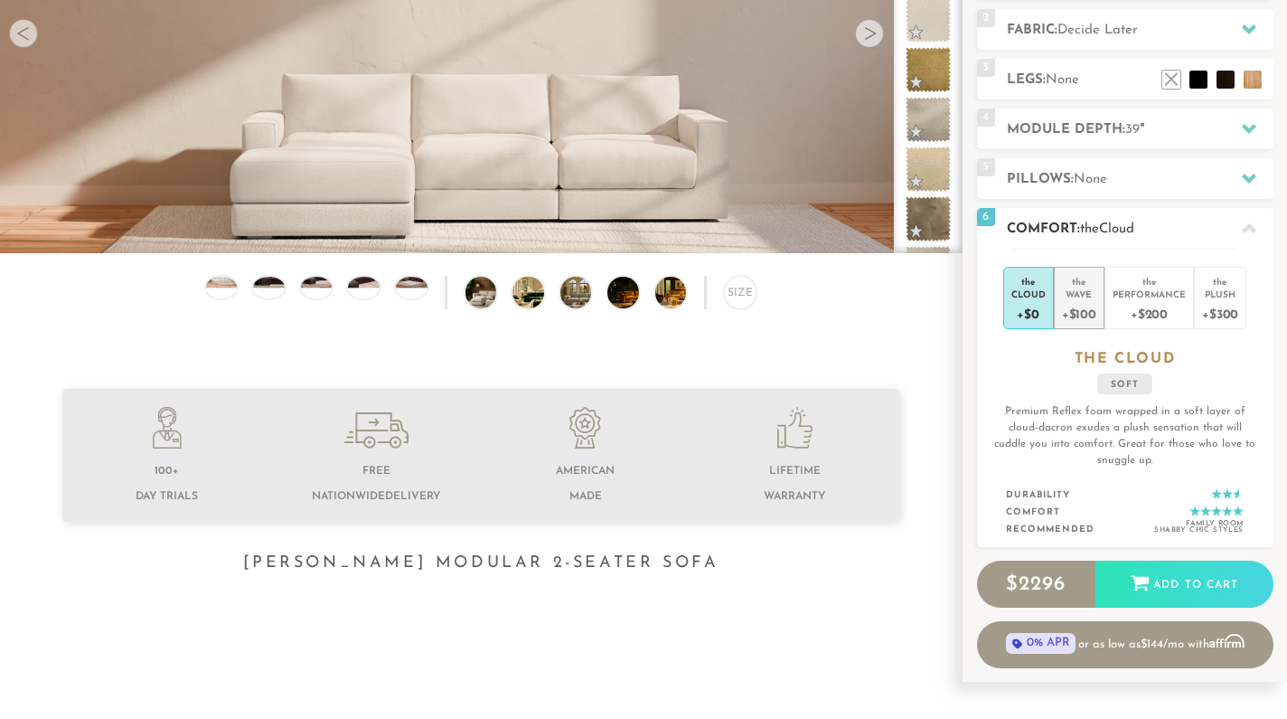
click at [1076, 297] on div "Wave" at bounding box center [1079, 293] width 34 height 13
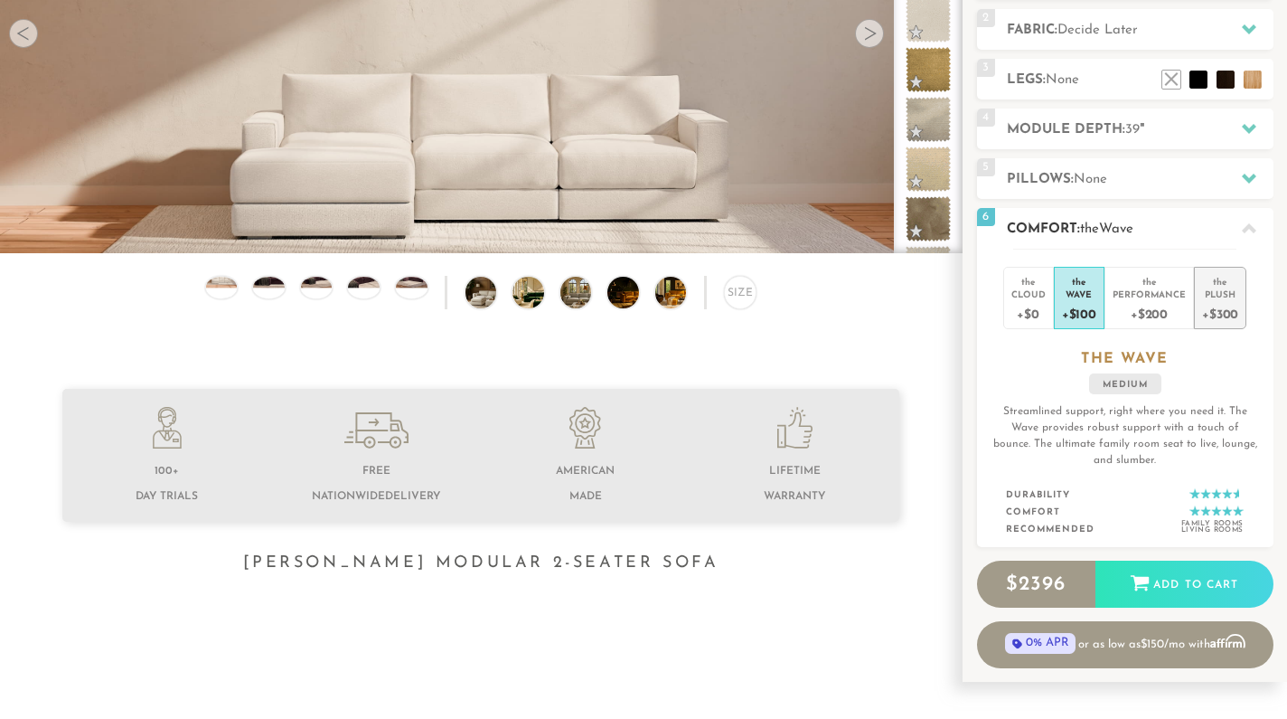
click at [1203, 290] on div "Plush" at bounding box center [1220, 293] width 36 height 13
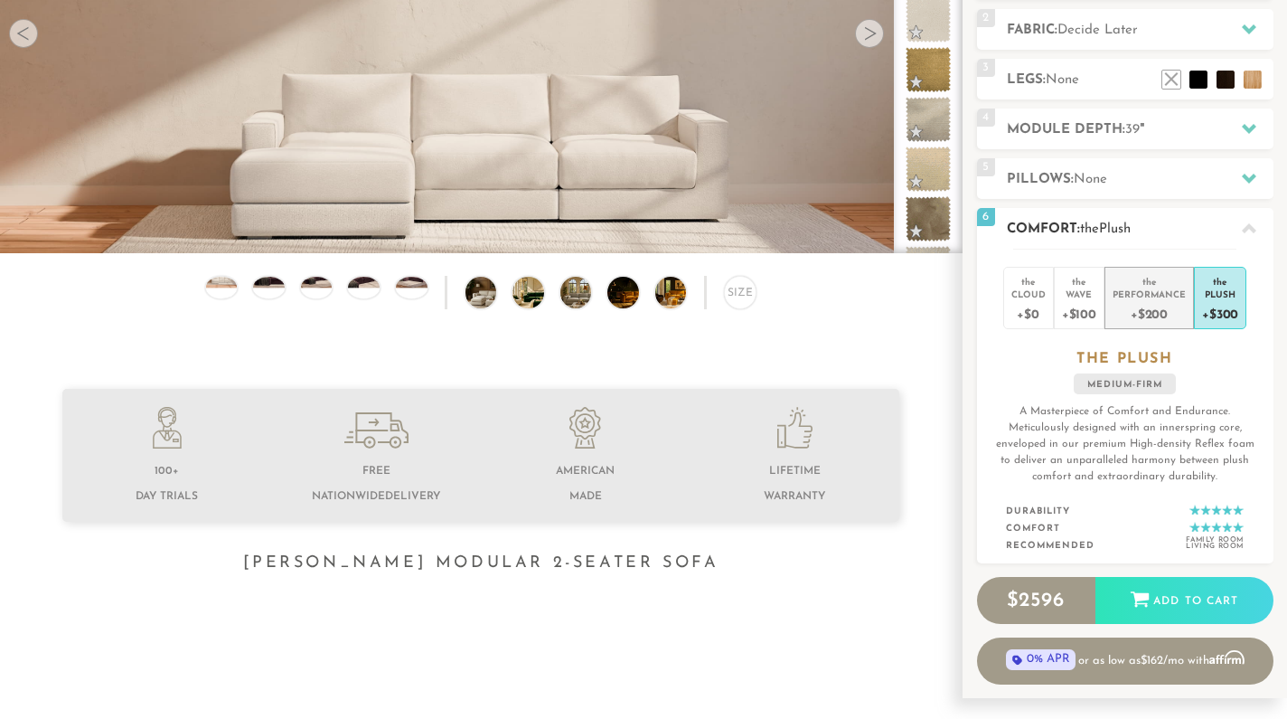
click at [1138, 304] on div "+$200" at bounding box center [1149, 313] width 73 height 26
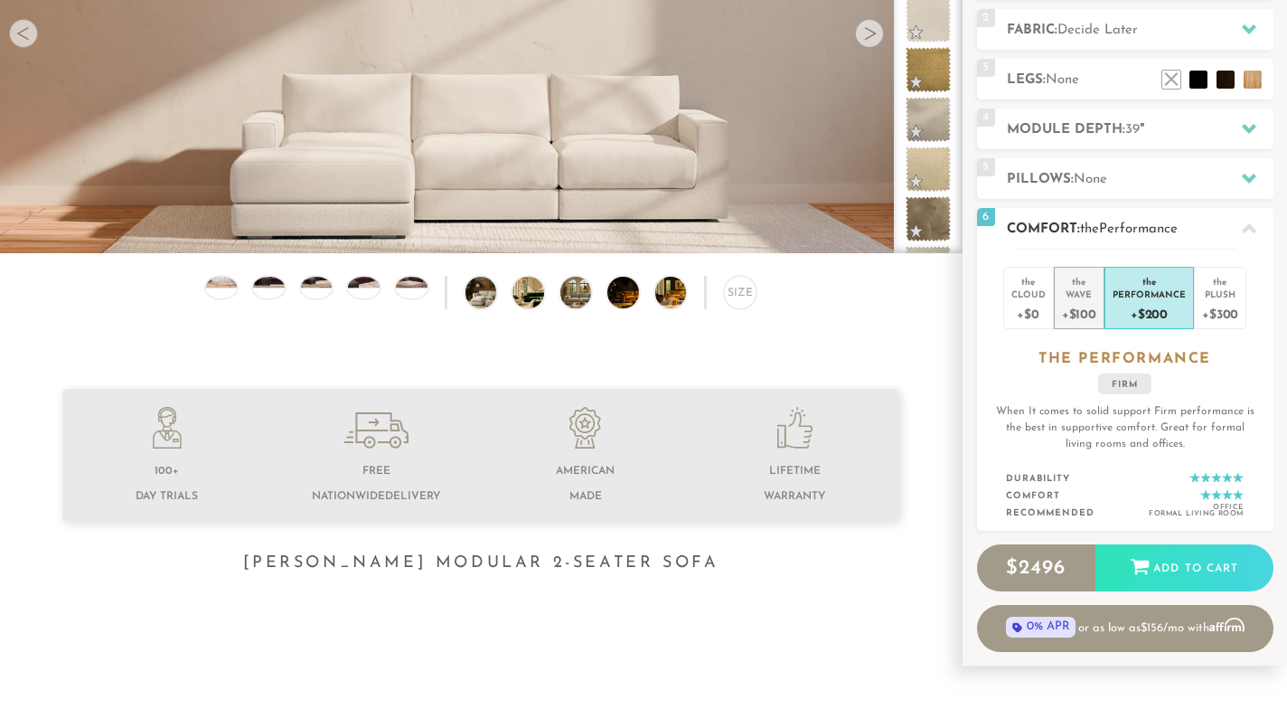
click at [1086, 303] on div "+$100" at bounding box center [1079, 313] width 34 height 26
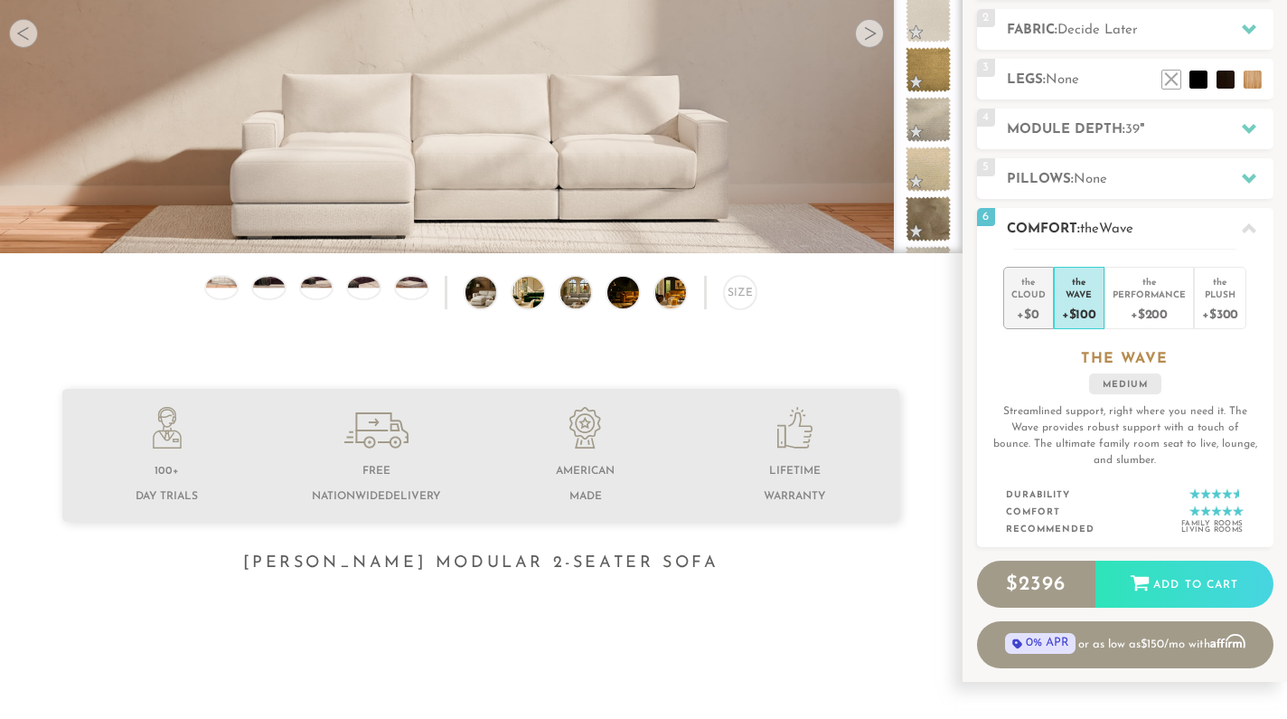
click at [1028, 302] on div "+$0" at bounding box center [1029, 313] width 34 height 26
click at [1083, 300] on div "+$100" at bounding box center [1079, 313] width 34 height 26
click at [1041, 308] on div "+$0" at bounding box center [1029, 313] width 34 height 26
click at [1091, 307] on div "+$100" at bounding box center [1079, 313] width 34 height 26
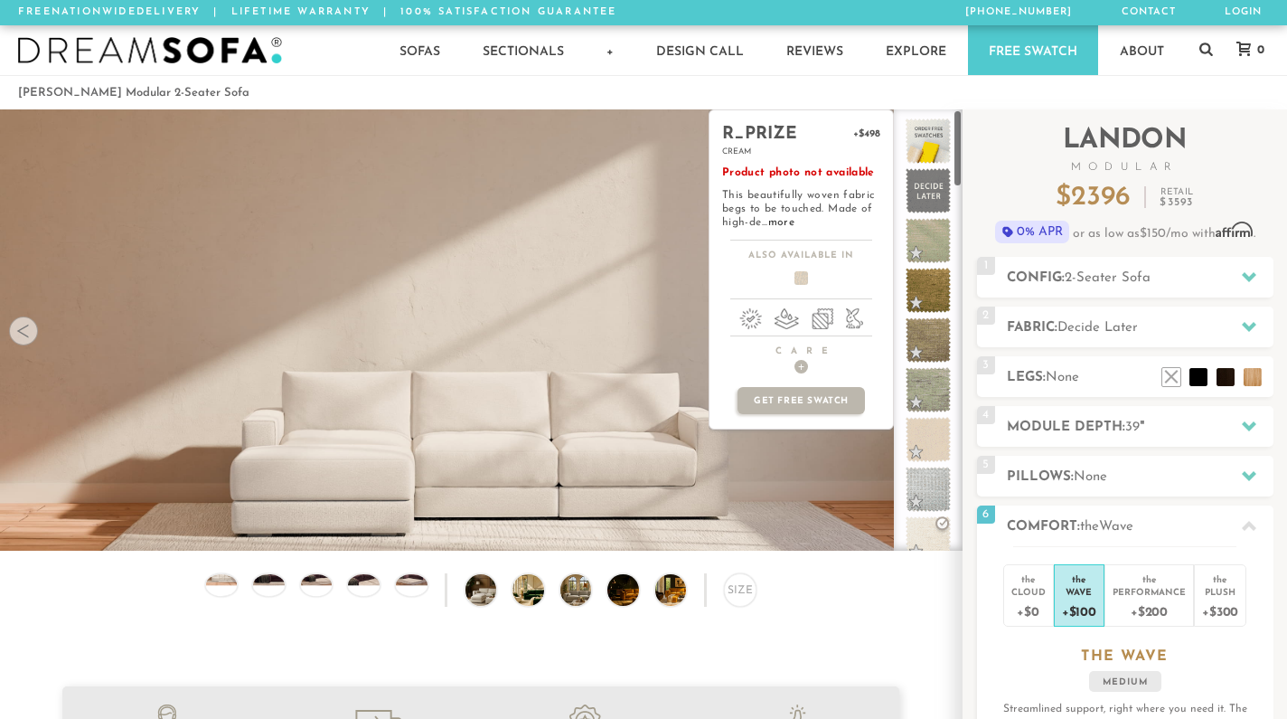
scroll to position [0, 0]
